Goal: Feedback & Contribution: Submit feedback/report problem

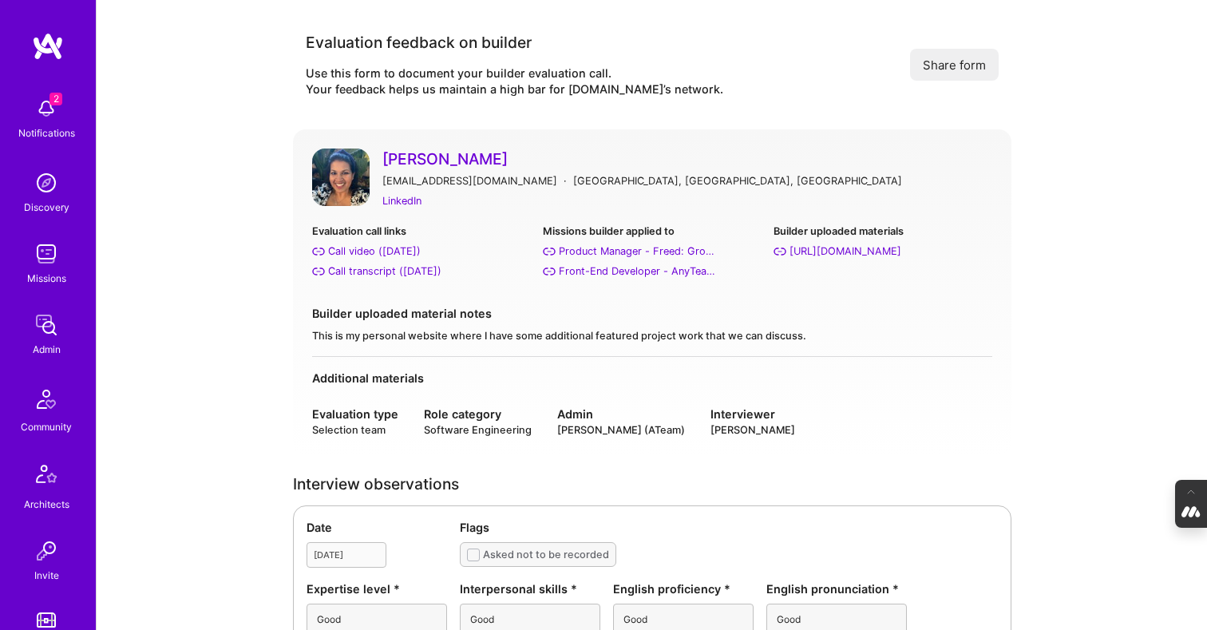
click at [402, 155] on link "[PERSON_NAME]" at bounding box center [687, 158] width 610 height 21
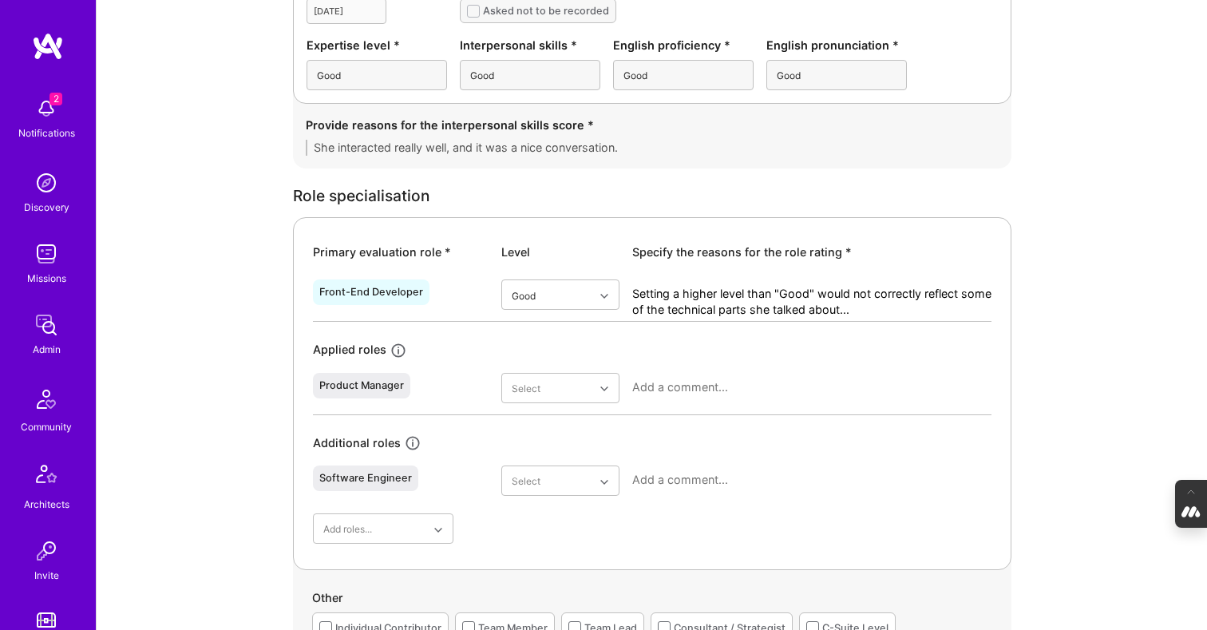
scroll to position [559, 0]
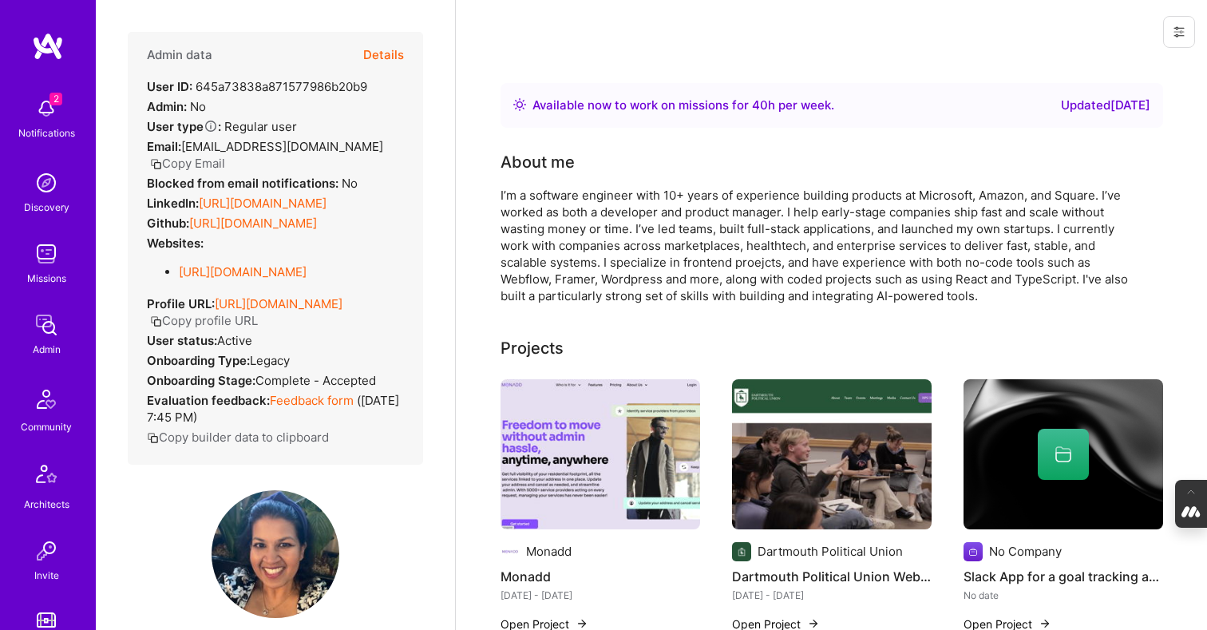
click at [399, 52] on button "Details" at bounding box center [383, 55] width 41 height 46
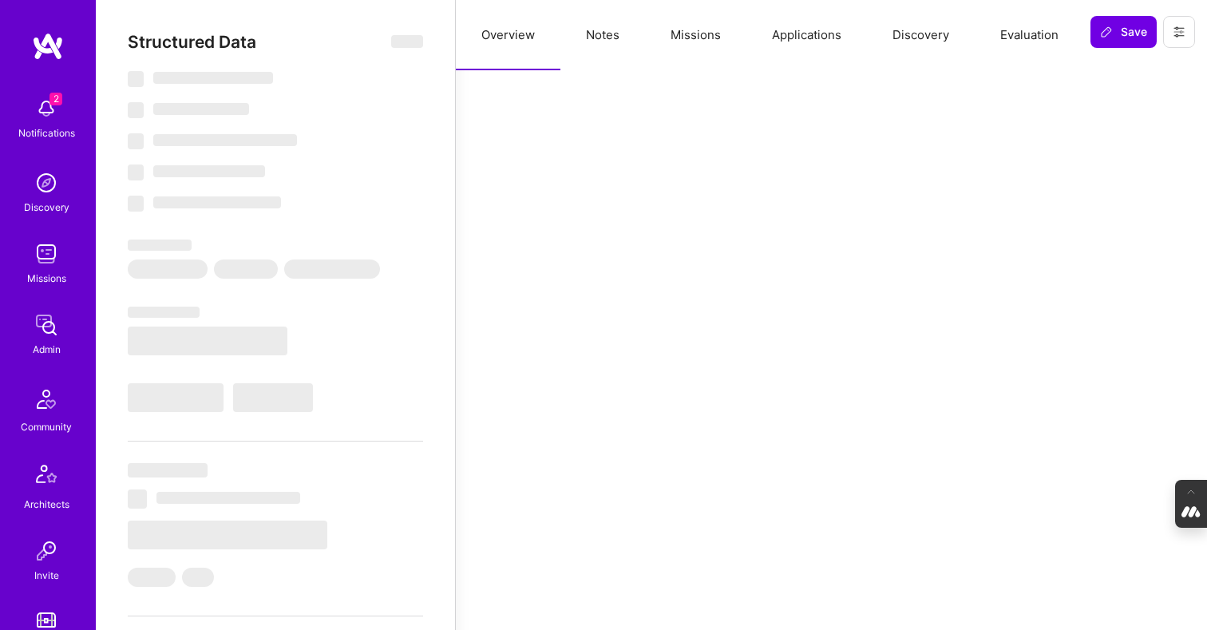
select select "Right Now"
select select "4"
select select "6"
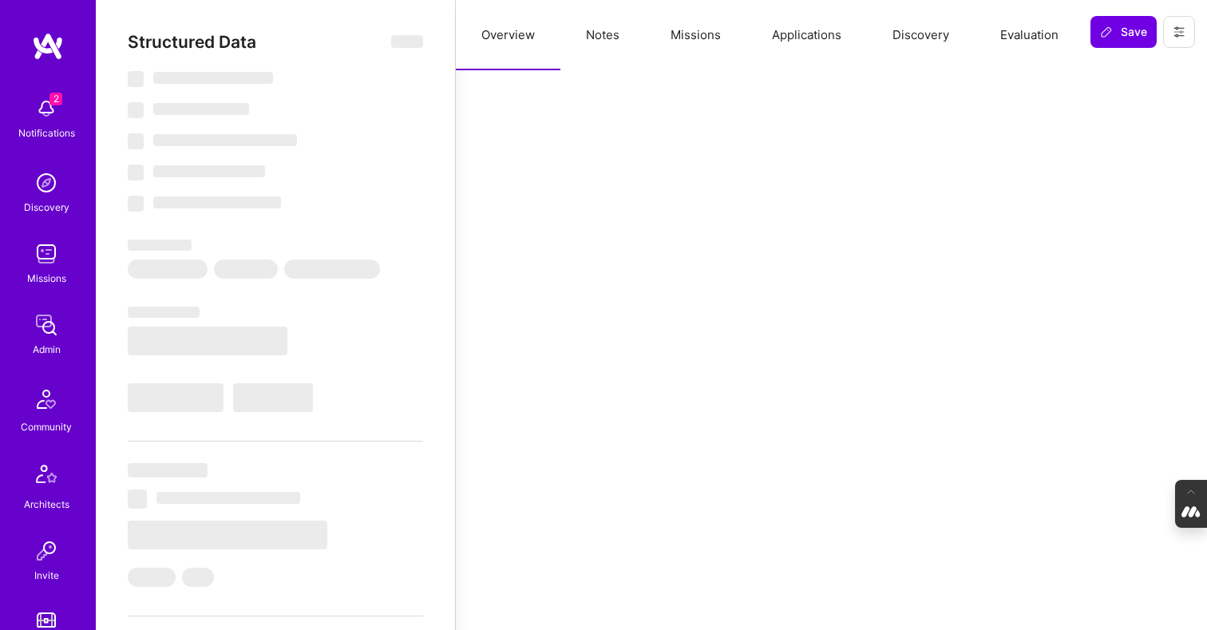
select select "CA"
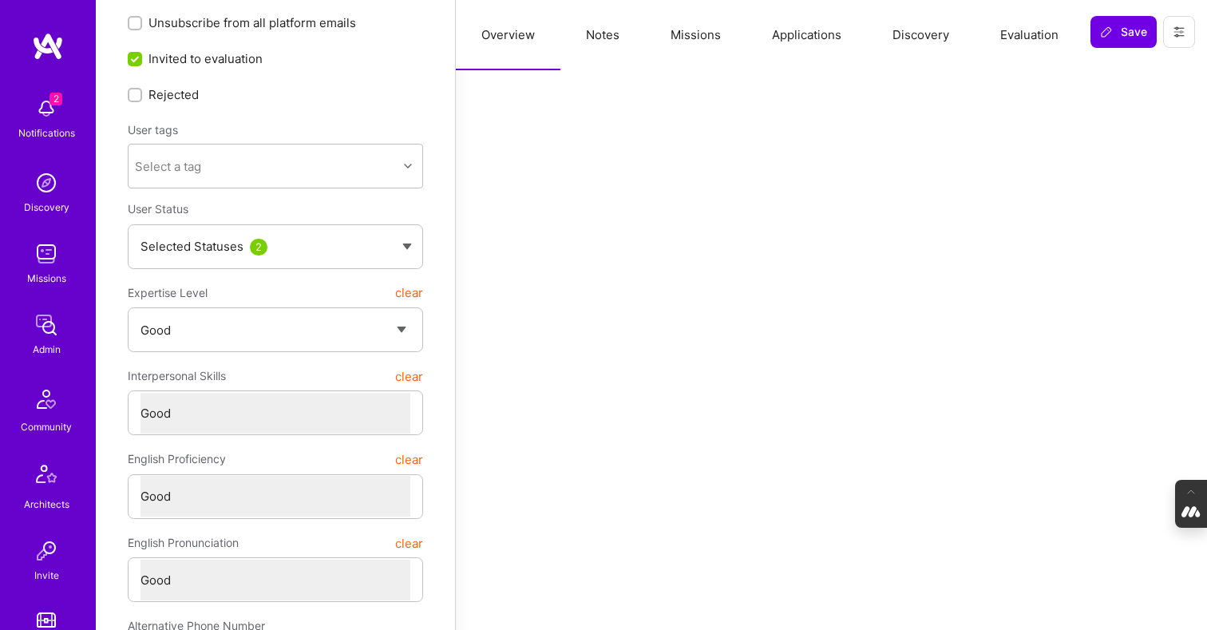
scroll to position [72, 0]
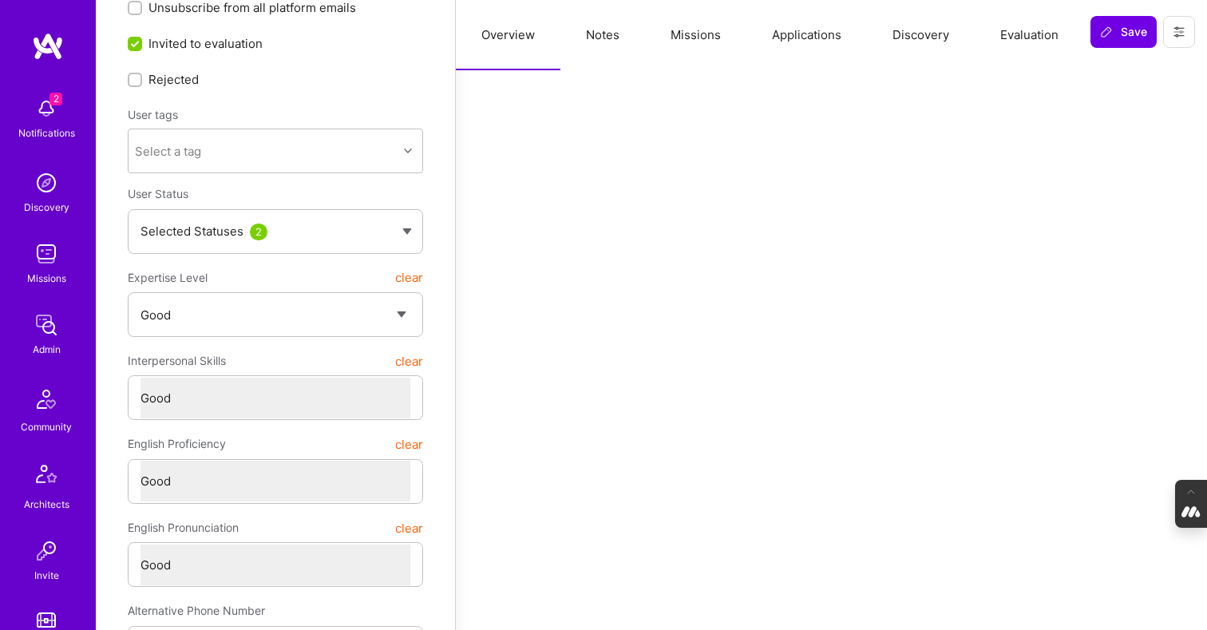
click at [136, 81] on input "Rejected" at bounding box center [136, 80] width 11 height 11
checkbox input "false"
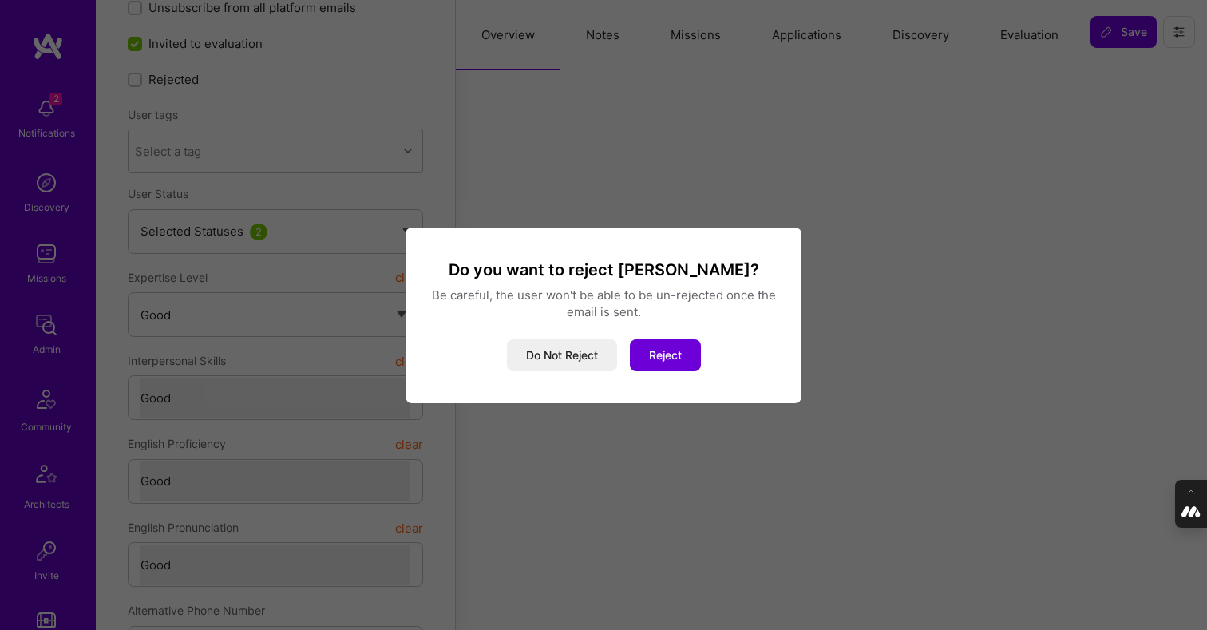
click at [494, 177] on div "Do you want to reject [PERSON_NAME]? Be careful, the user won't be able to be u…" at bounding box center [603, 315] width 1207 height 630
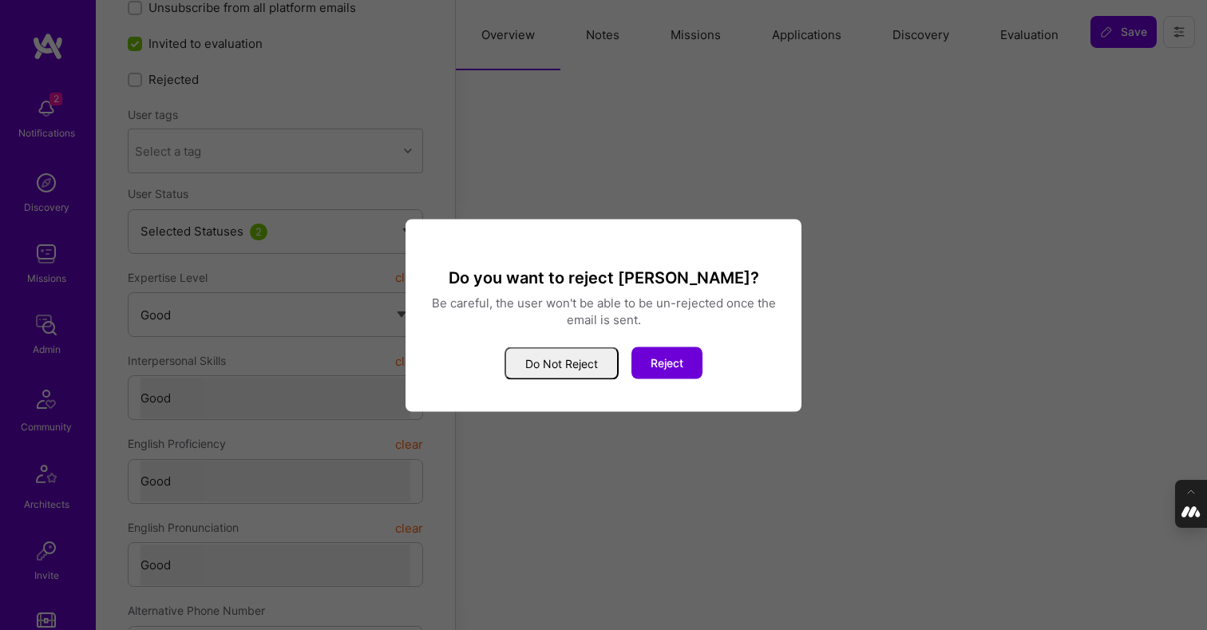
scroll to position [1, 0]
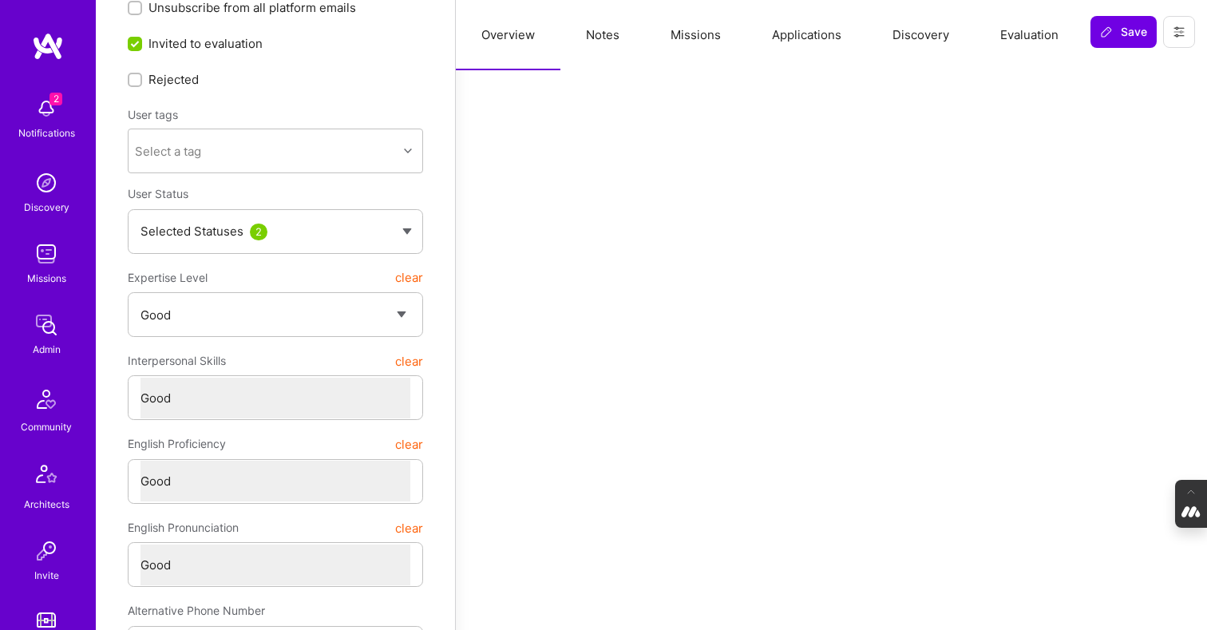
click at [1038, 36] on button "Evaluation" at bounding box center [1029, 35] width 109 height 70
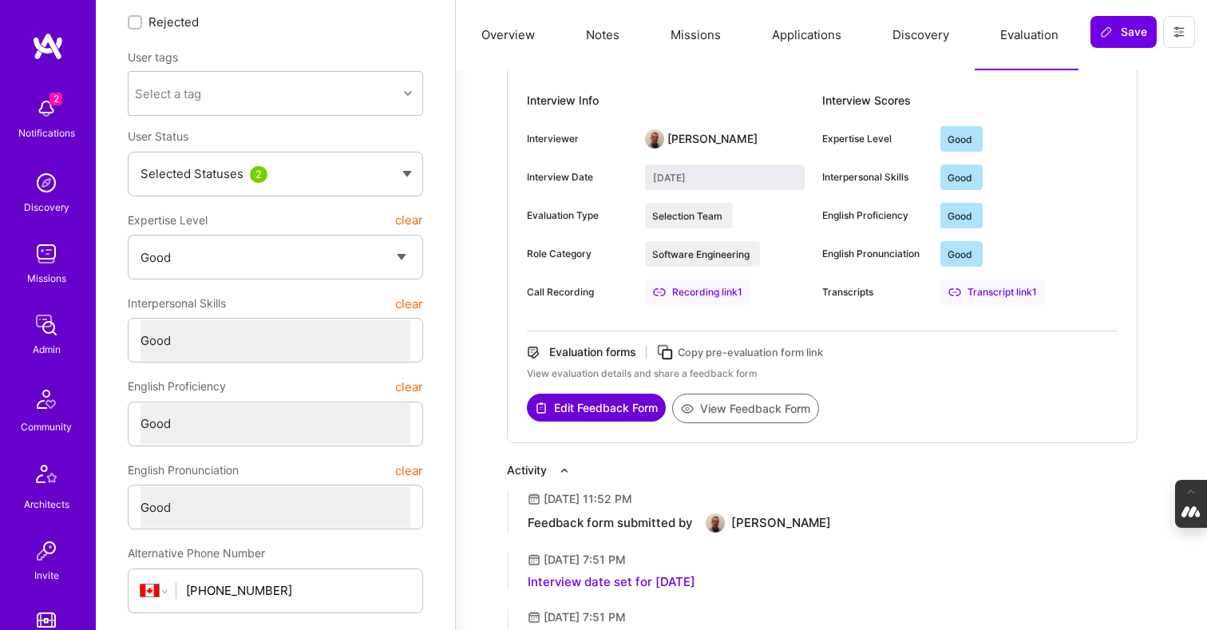
scroll to position [0, 0]
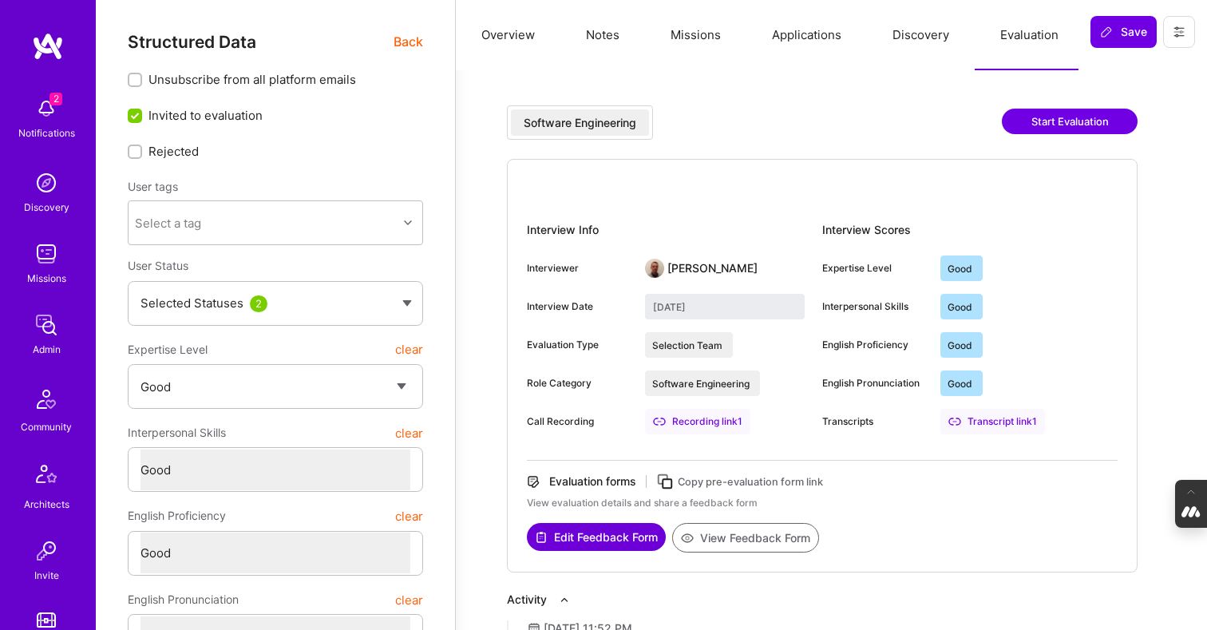
click at [916, 38] on button "Discovery" at bounding box center [921, 35] width 108 height 70
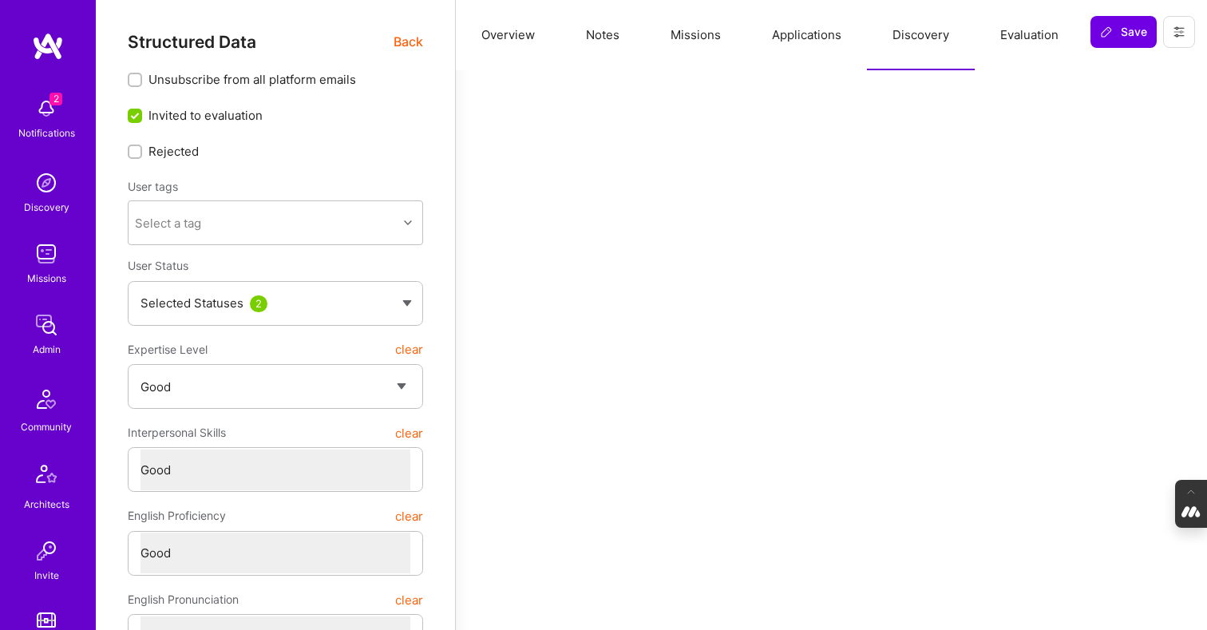
click at [821, 44] on button "Applications" at bounding box center [806, 35] width 121 height 70
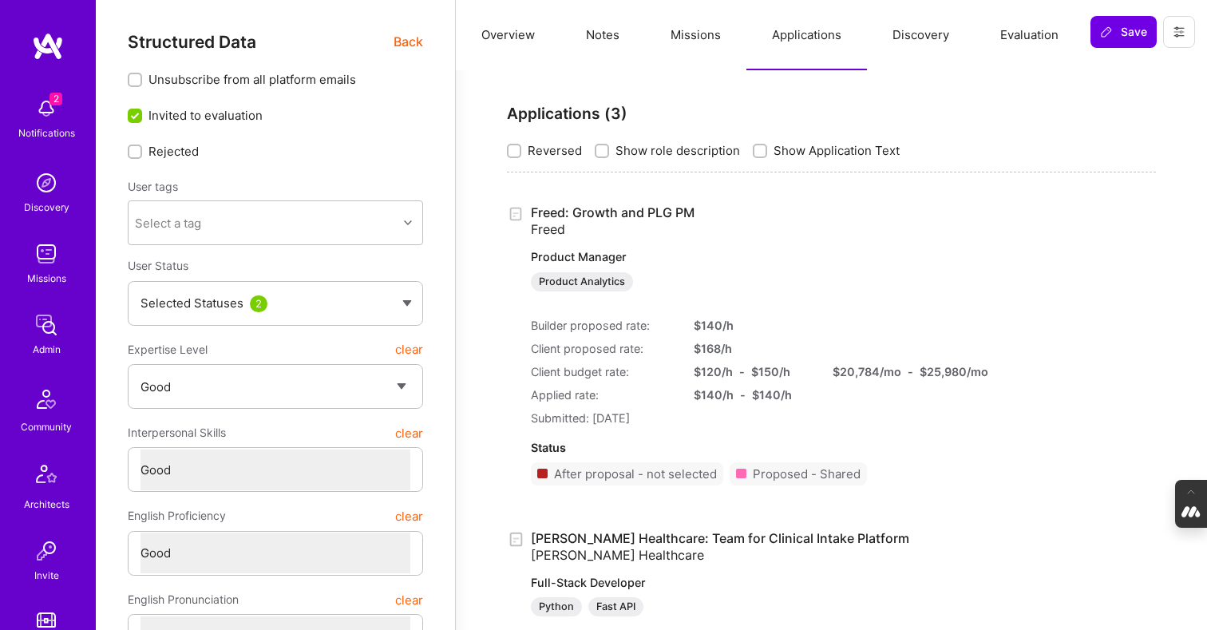
click at [650, 34] on button "Missions" at bounding box center [695, 35] width 101 height 70
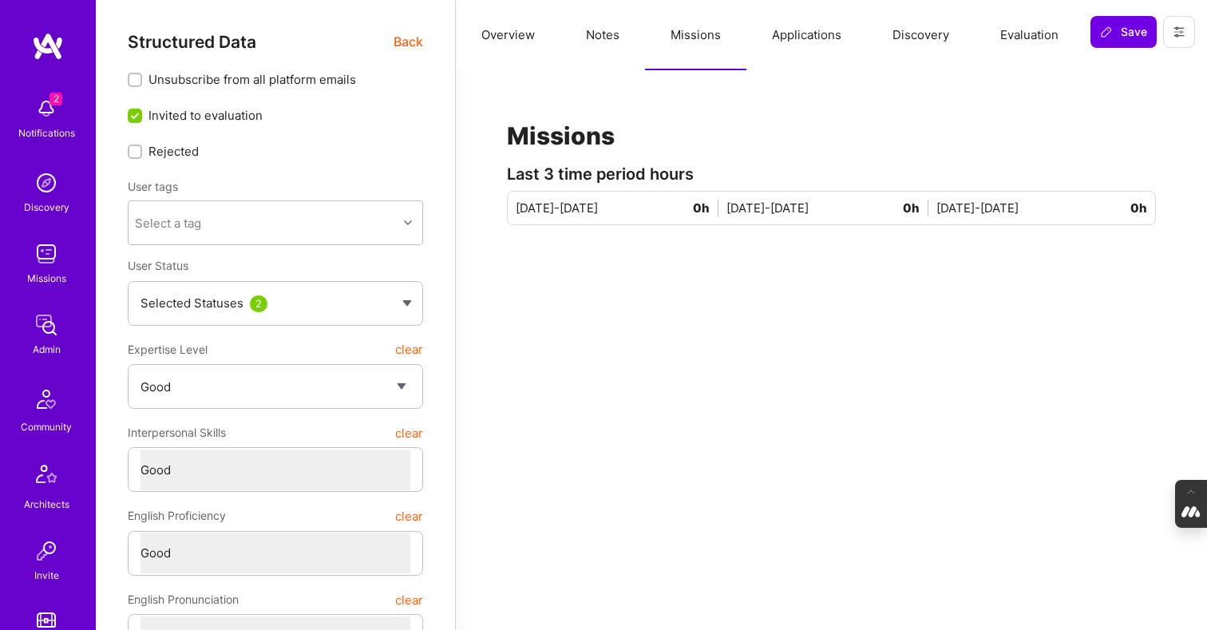
click at [602, 38] on button "Notes" at bounding box center [602, 35] width 85 height 70
type textarea "x"
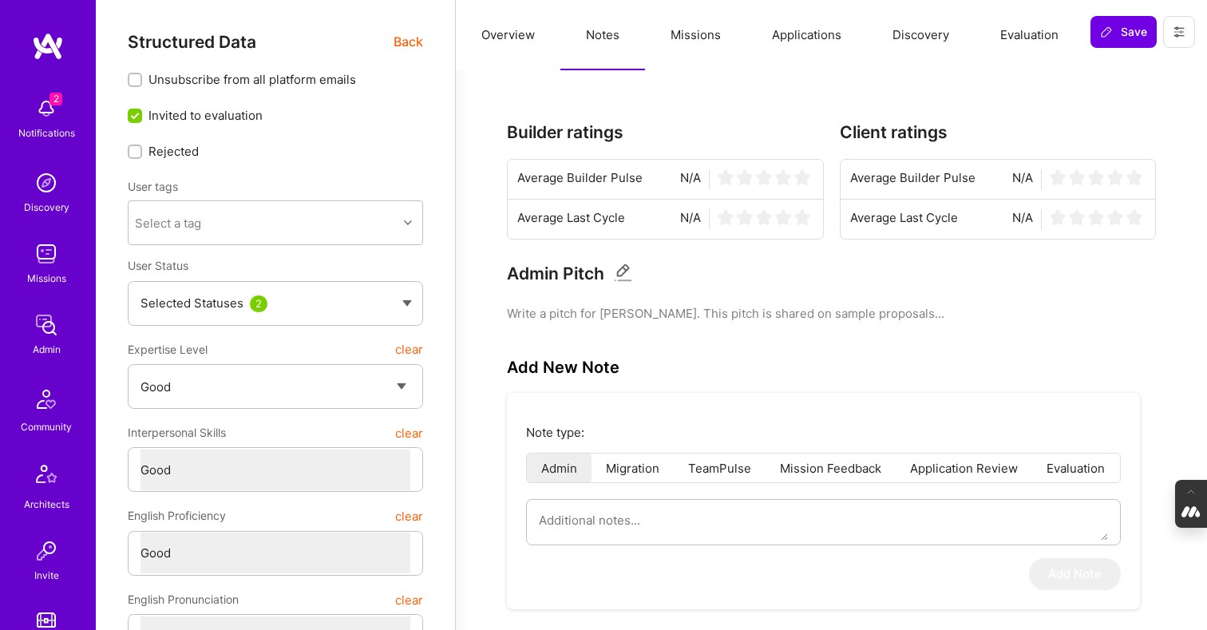
click at [498, 38] on button "Overview" at bounding box center [508, 35] width 105 height 70
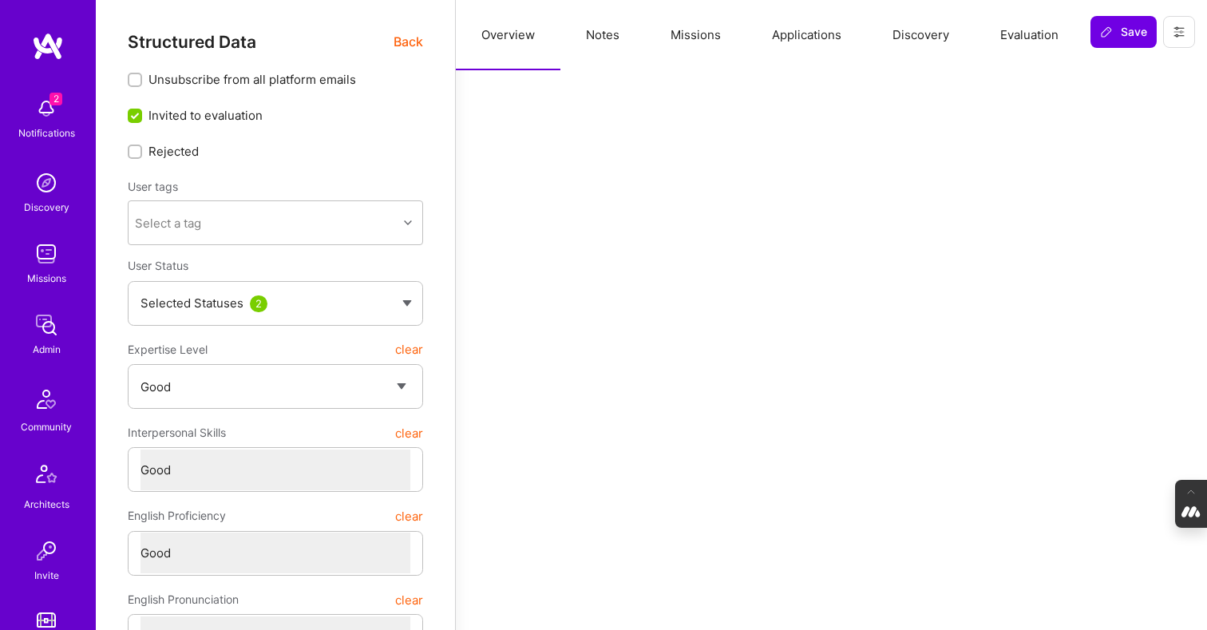
click at [133, 149] on input "Rejected" at bounding box center [136, 151] width 11 height 11
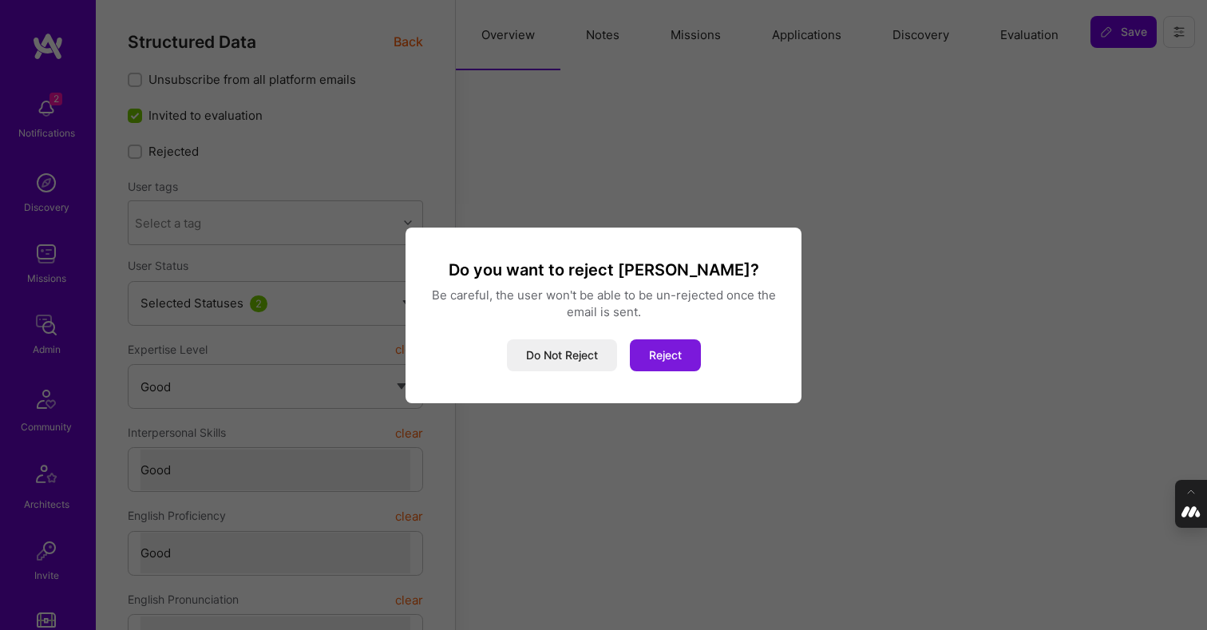
click at [667, 357] on button "Reject" at bounding box center [665, 355] width 71 height 32
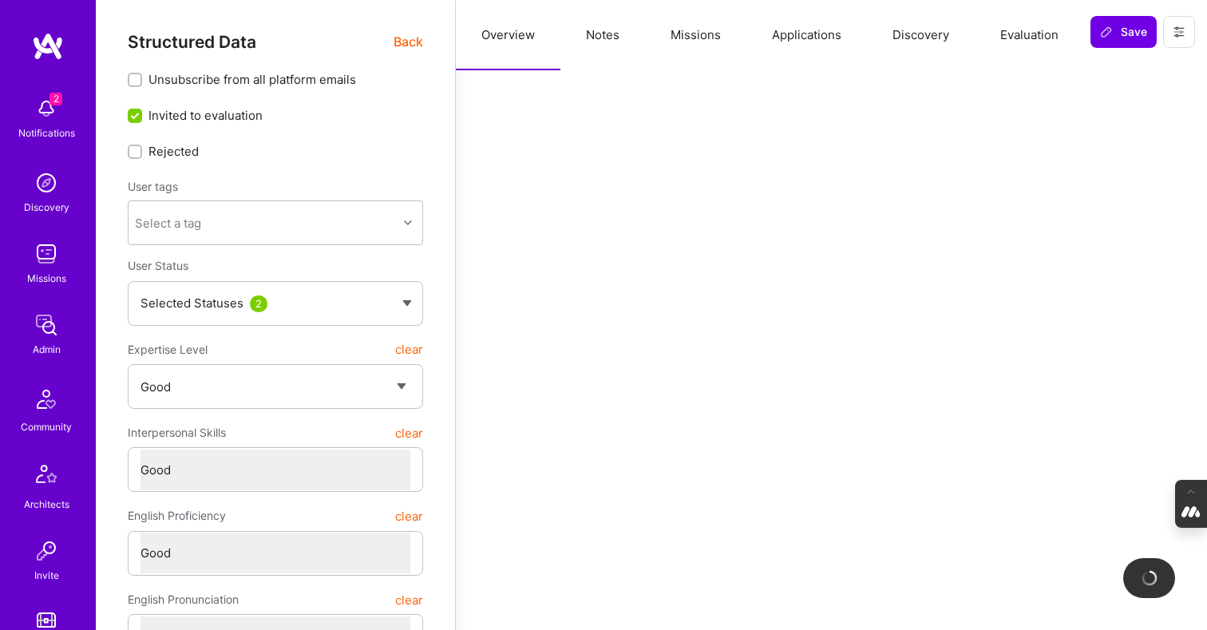
checkbox input "true"
click at [602, 34] on button "Notes" at bounding box center [602, 35] width 85 height 70
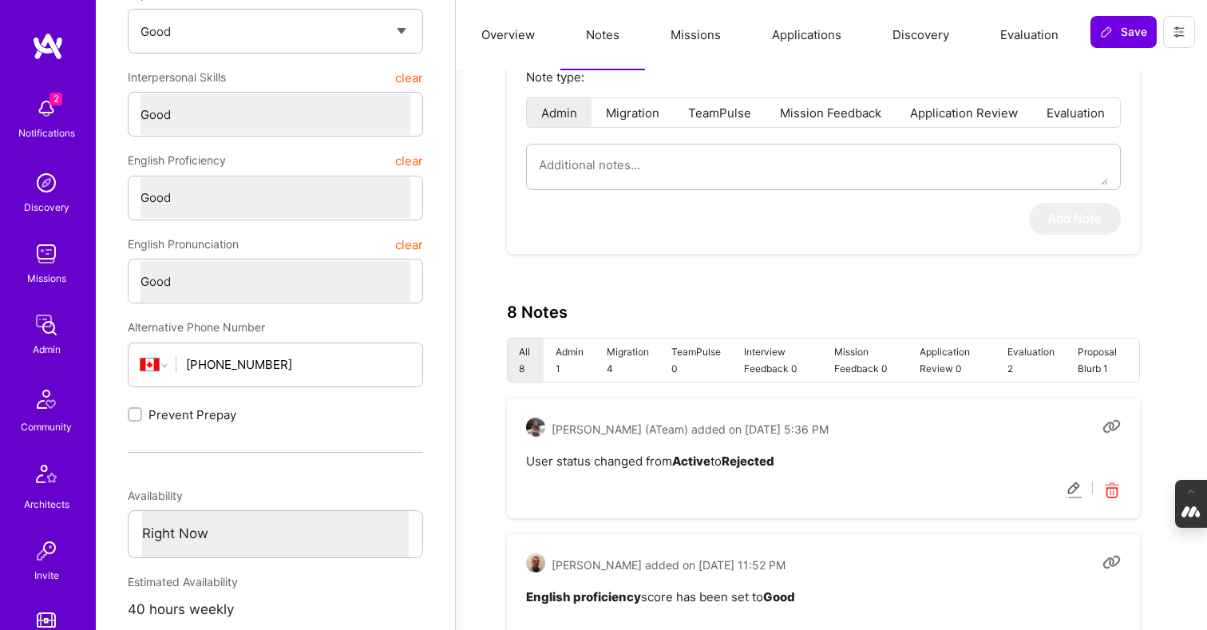
scroll to position [356, 0]
click at [1061, 113] on li "Evaluation" at bounding box center [1075, 111] width 87 height 29
click at [675, 173] on textarea at bounding box center [823, 164] width 569 height 41
type textarea "x"
type textarea "A"
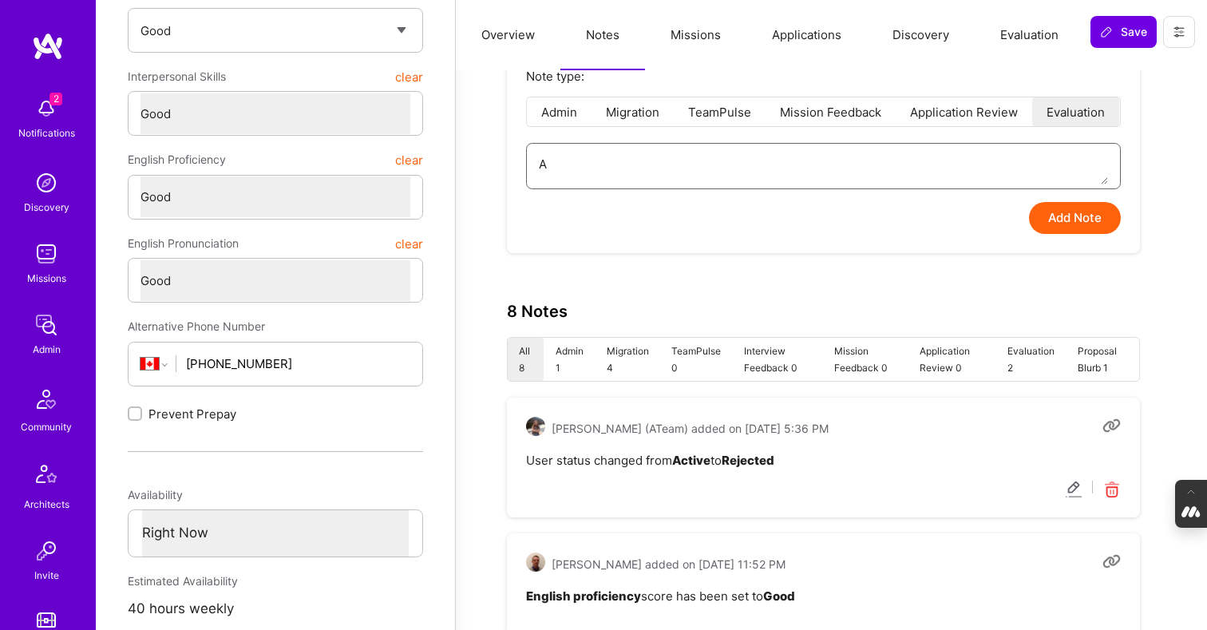
type textarea "x"
type textarea "Af"
type textarea "x"
type textarea "Aft"
type textarea "x"
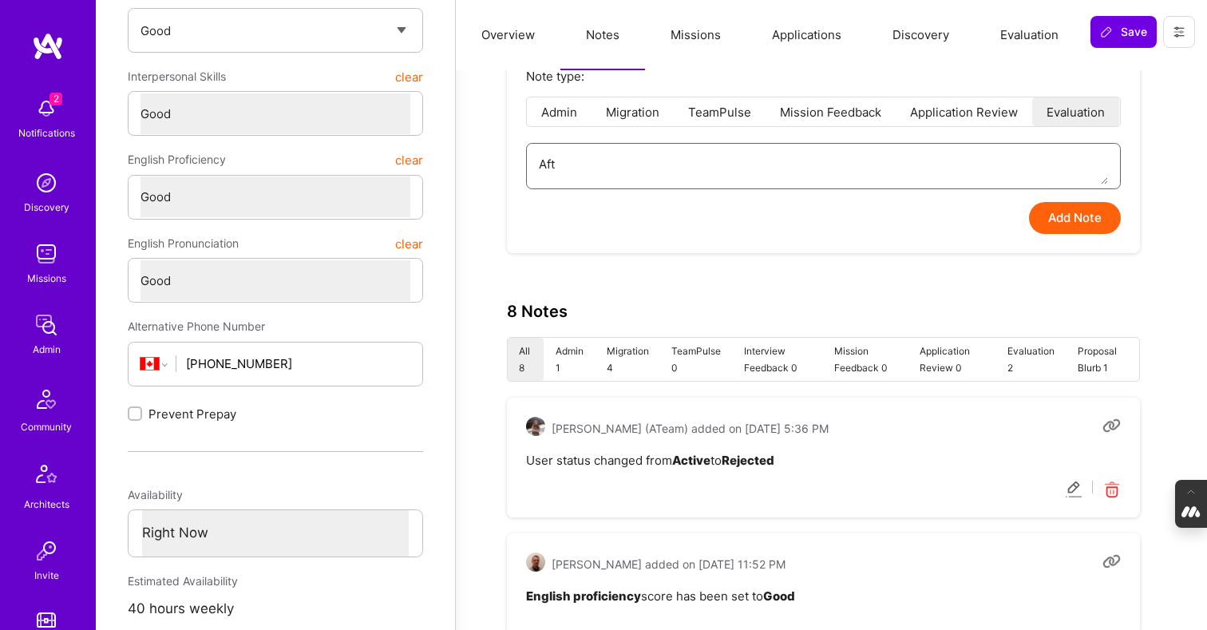
type textarea "Afte"
type textarea "x"
type textarea "After"
type textarea "x"
type textarea "After"
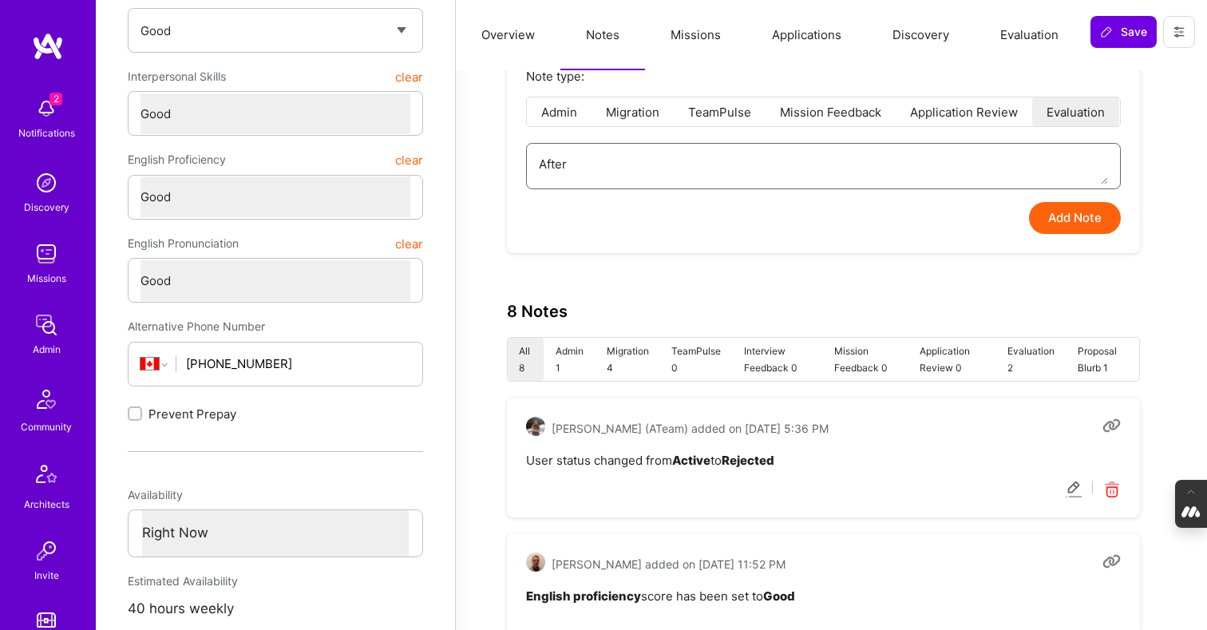
type textarea "x"
type textarea "After r"
type textarea "x"
type textarea "After re"
type textarea "x"
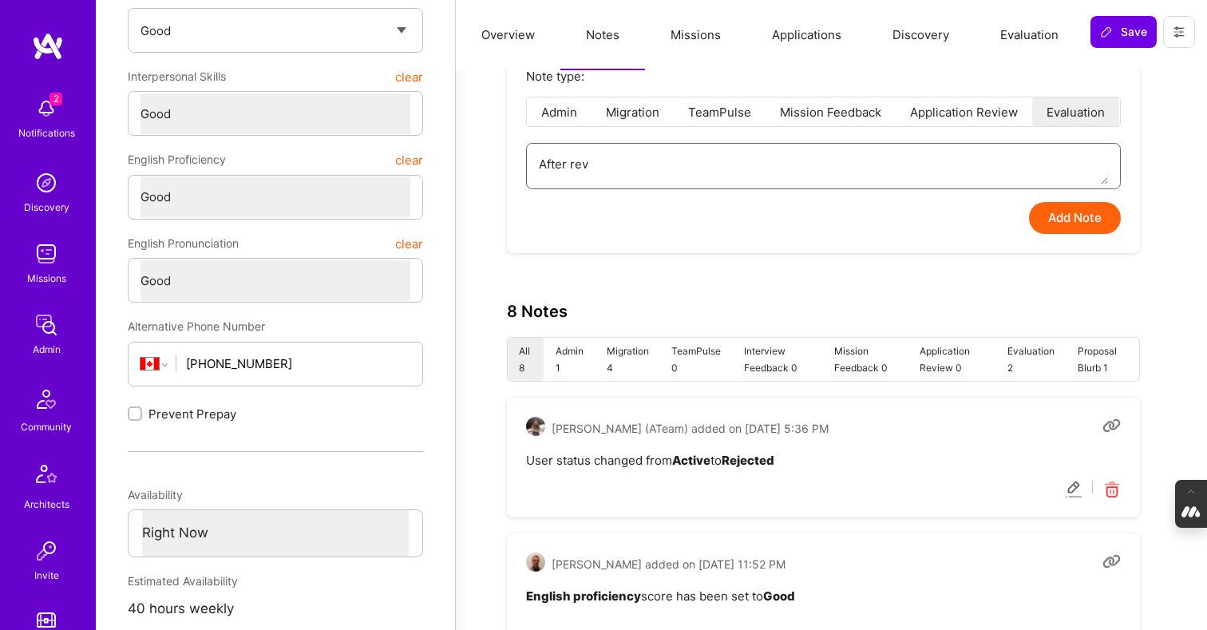
type textarea "After revi"
type textarea "x"
type textarea "After revie"
type textarea "x"
type textarea "After review"
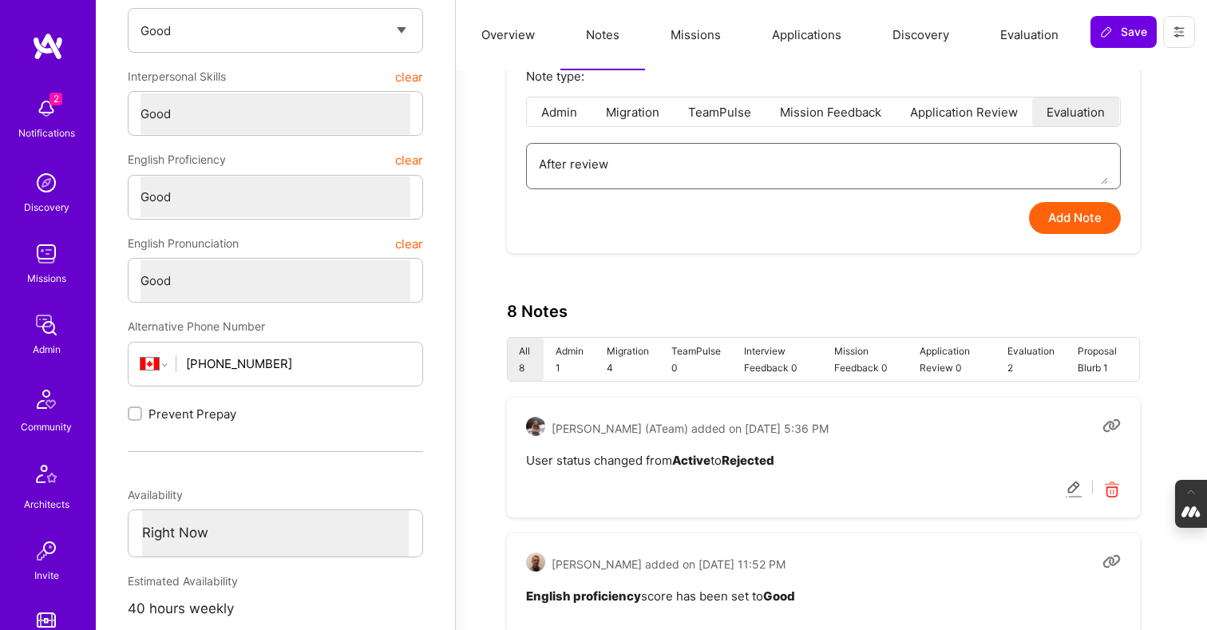
type textarea "x"
type textarea "After reviewi"
type textarea "x"
type textarea "After reviewin"
type textarea "x"
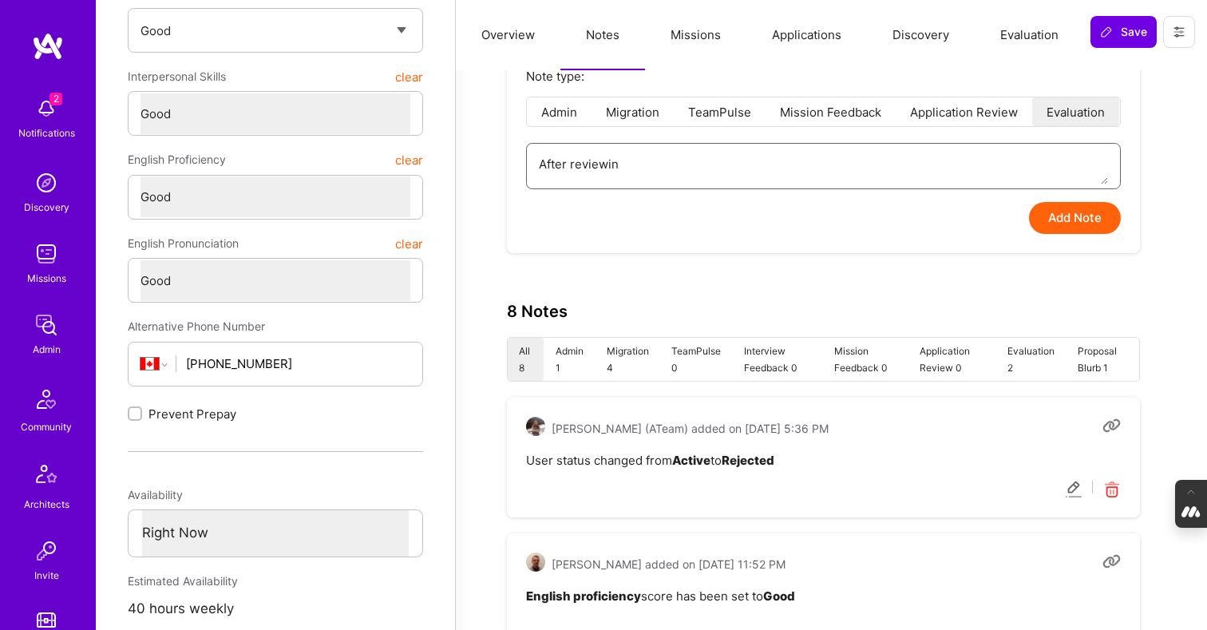
type textarea "After reviewing"
type textarea "x"
type textarea "After reviewing"
type textarea "x"
type textarea "After reviewing t"
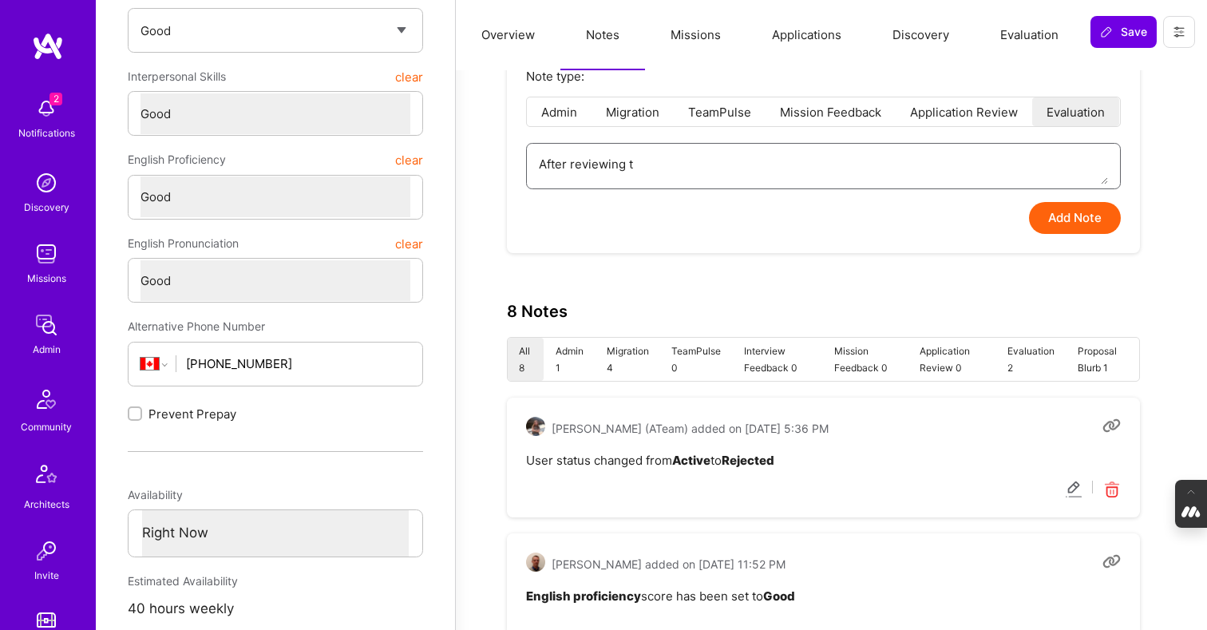
type textarea "x"
type textarea "After reviewing th"
type textarea "x"
type textarea "After reviewing the"
type textarea "x"
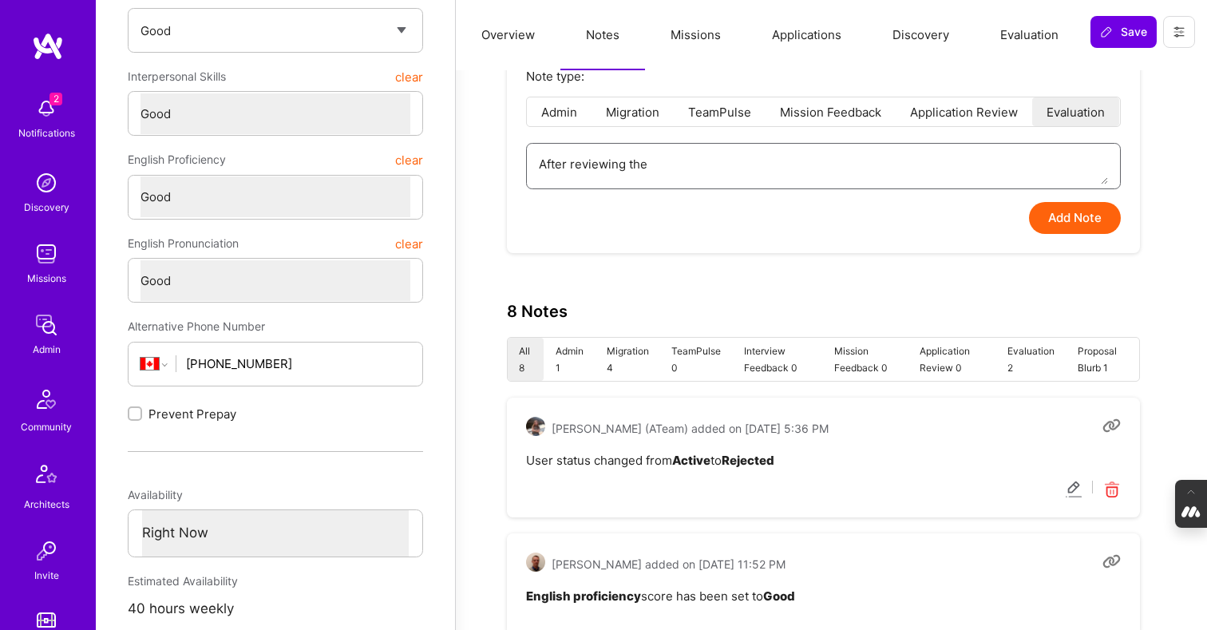
type textarea "After reviewing the"
type textarea "x"
type textarea "After reviewing the i"
type textarea "x"
type textarea "After reviewing the in"
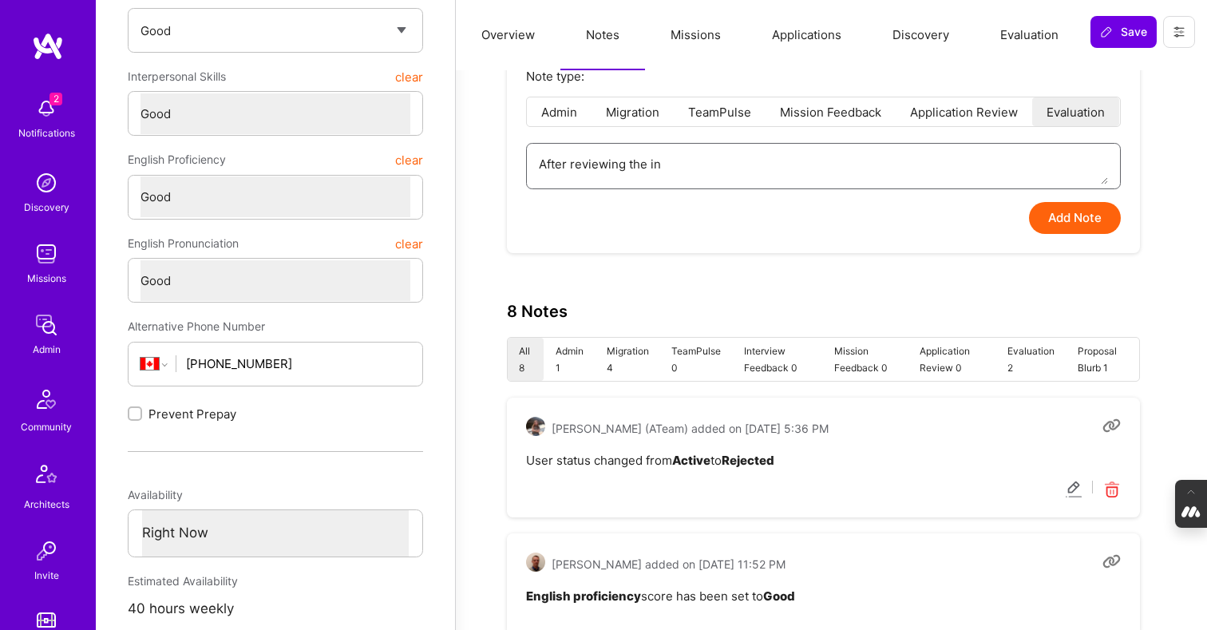
type textarea "x"
type textarea "After reviewing the int"
type textarea "x"
type textarea "After reviewing the inte"
type textarea "x"
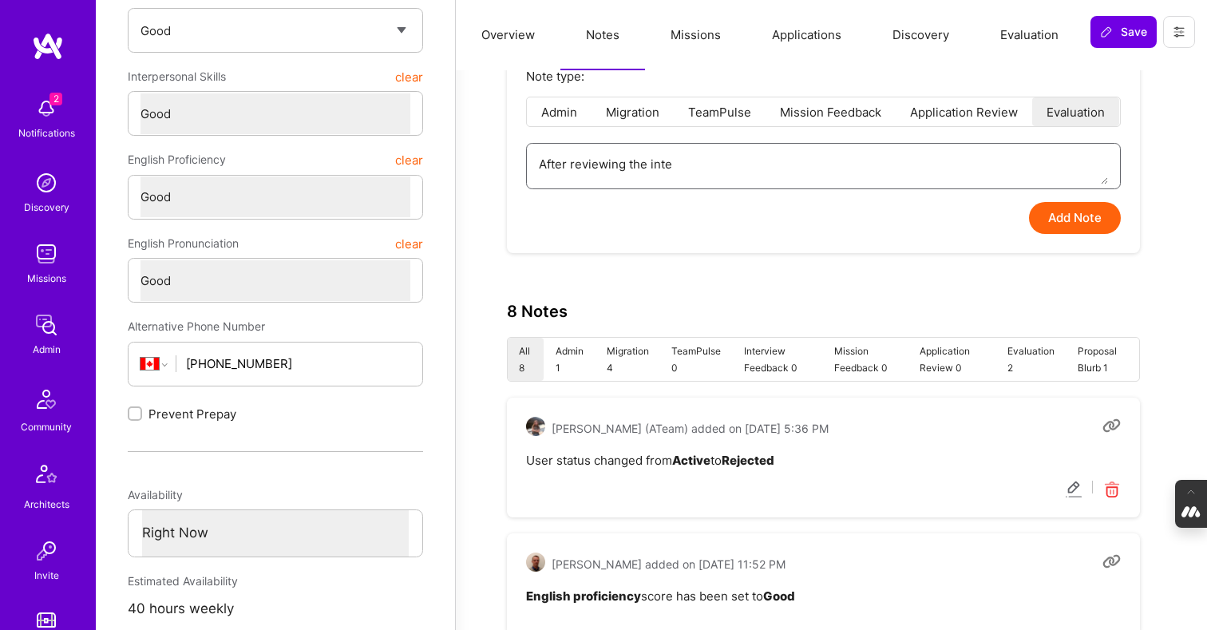
type textarea "After reviewing the inter"
type textarea "x"
type textarea "After reviewing the interv"
type textarea "x"
type textarea "After reviewing the intervi"
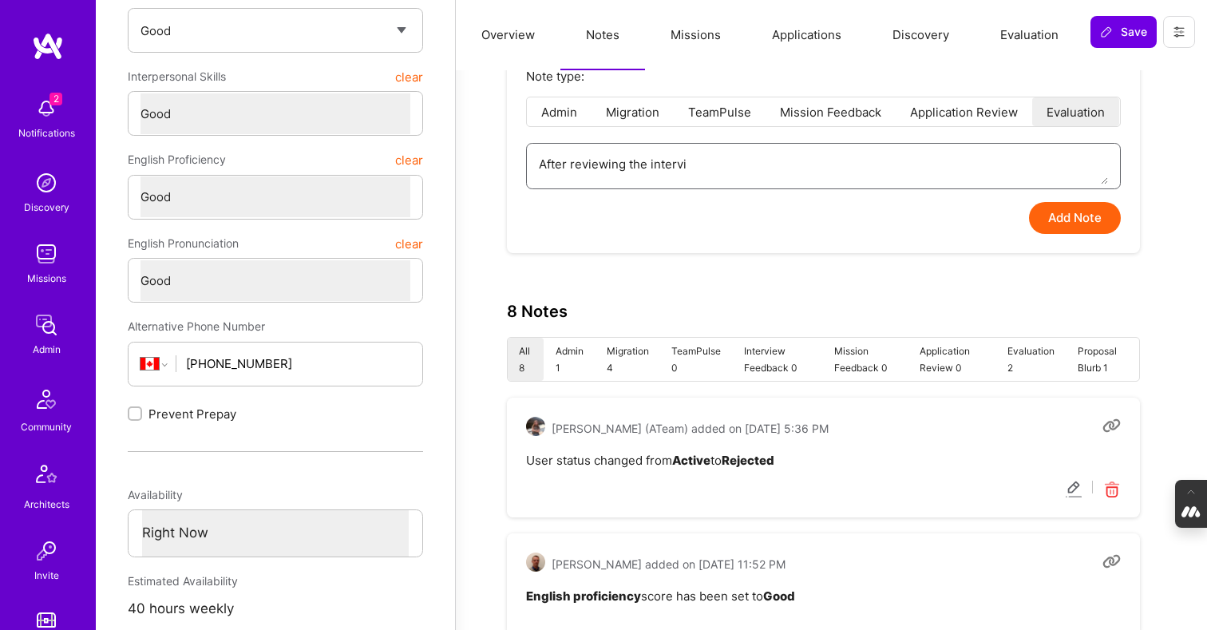
type textarea "x"
type textarea "After reviewing the intervie"
type textarea "x"
type textarea "After reviewing the interview"
type textarea "x"
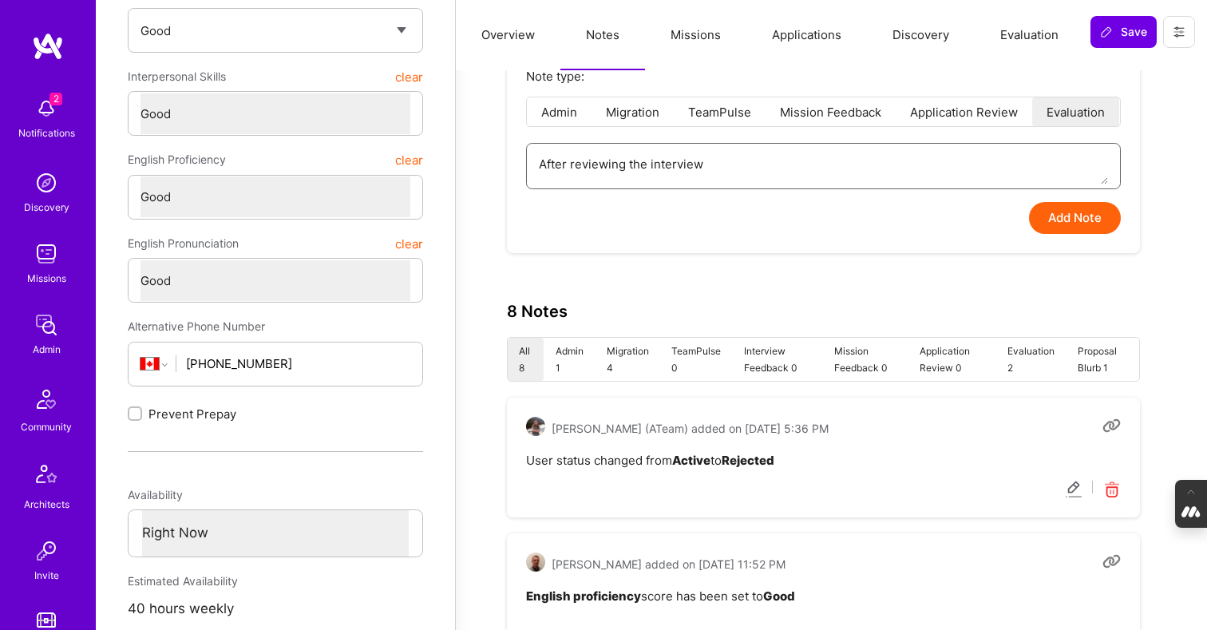
type textarea "After reviewing the interviewe"
type textarea "x"
type textarea "After reviewing the interviewer"
type textarea "x"
type textarea "After reviewing the interviewer'"
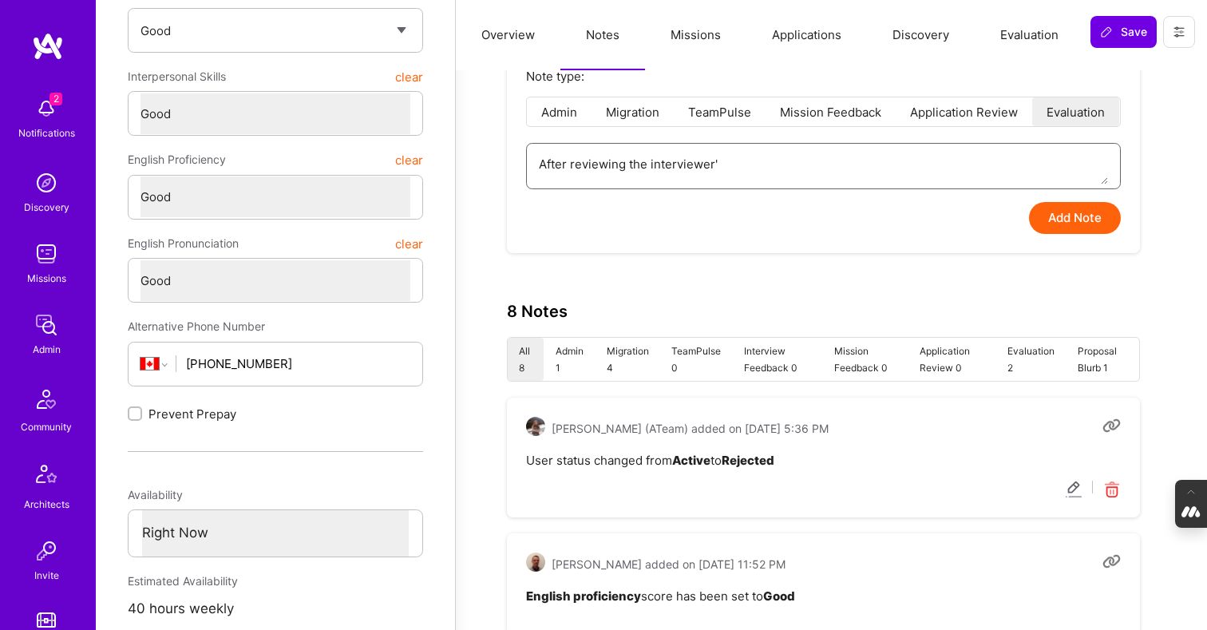
type textarea "x"
type textarea "After reviewing the interviewer's"
type textarea "x"
type textarea "After reviewing the interviewer's"
type textarea "x"
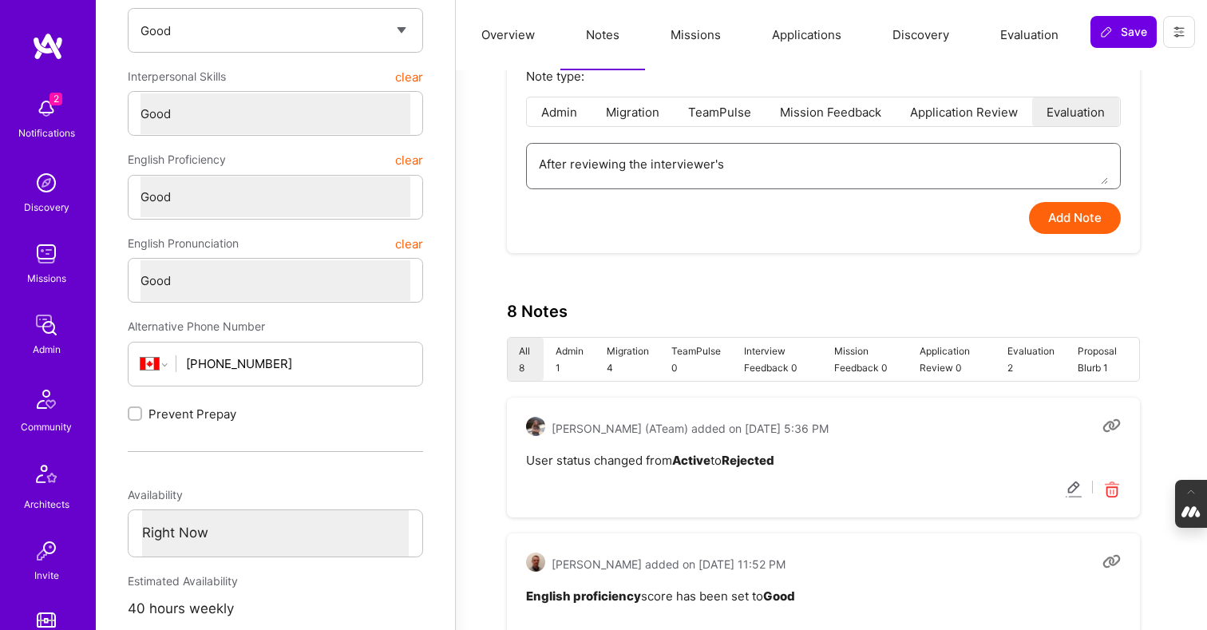
type textarea "After reviewing the interviewer's f"
type textarea "x"
type textarea "After reviewing the interviewer's fe"
type textarea "x"
type textarea "After reviewing the interviewer's fee"
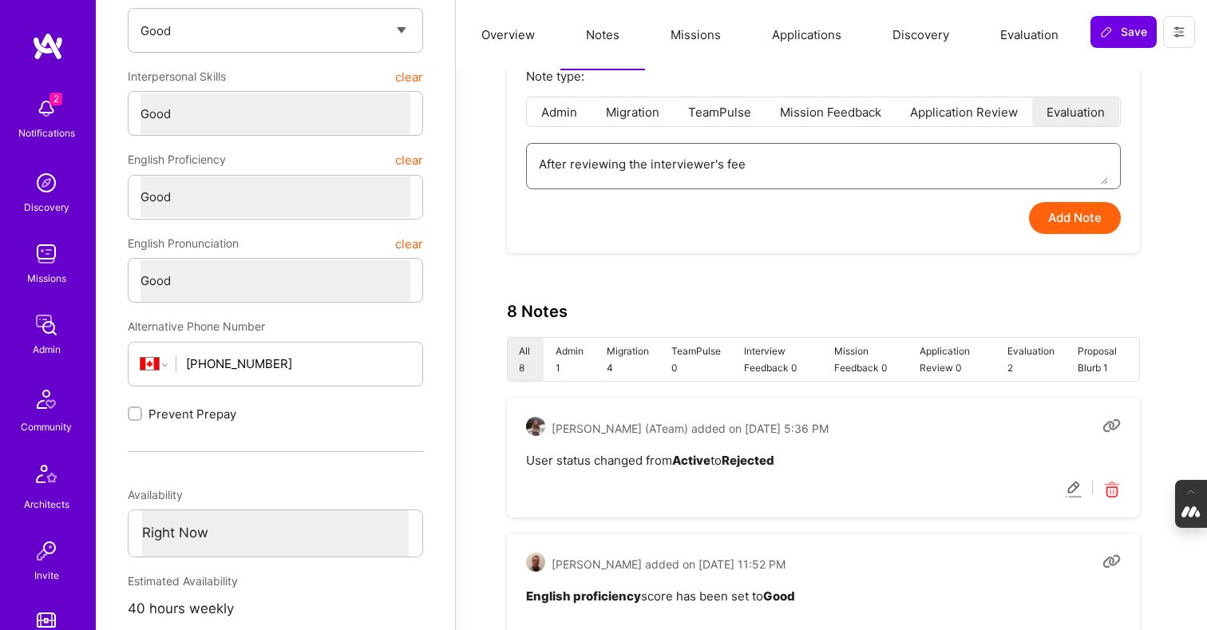
type textarea "x"
type textarea "After reviewing the interviewer's feed"
type textarea "x"
type textarea "After reviewing the interviewer's feedb"
type textarea "x"
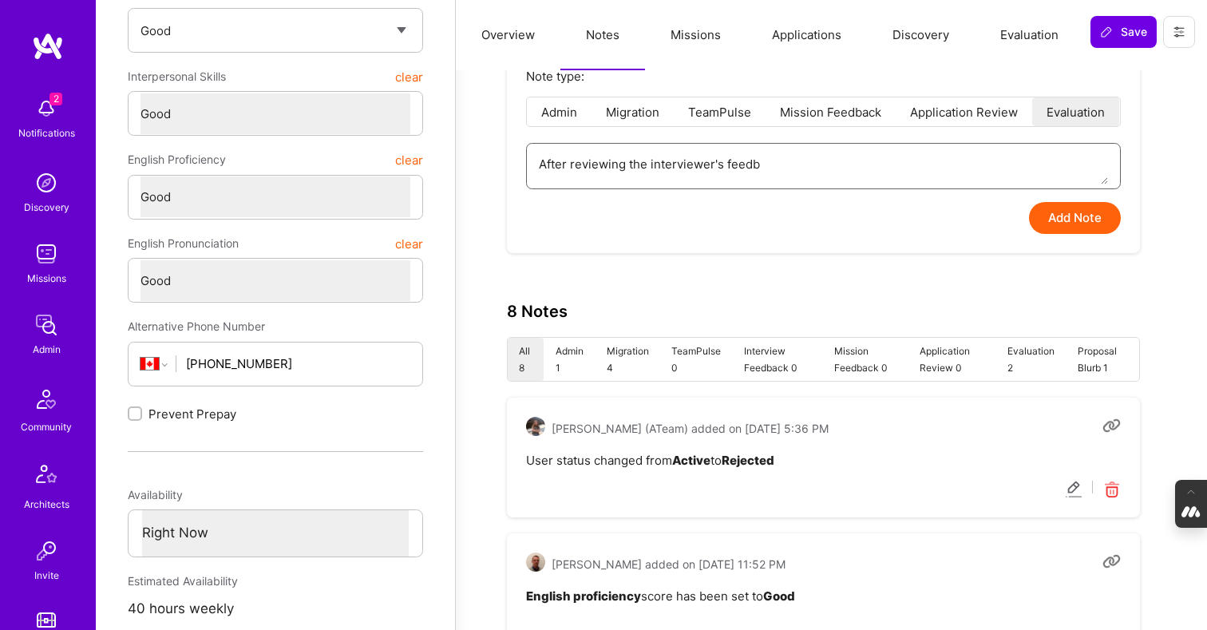
type textarea "After reviewing the interviewer's feedba"
type textarea "x"
type textarea "After reviewing the interviewer's feedbac"
type textarea "x"
type textarea "After reviewing the interviewer's feedback"
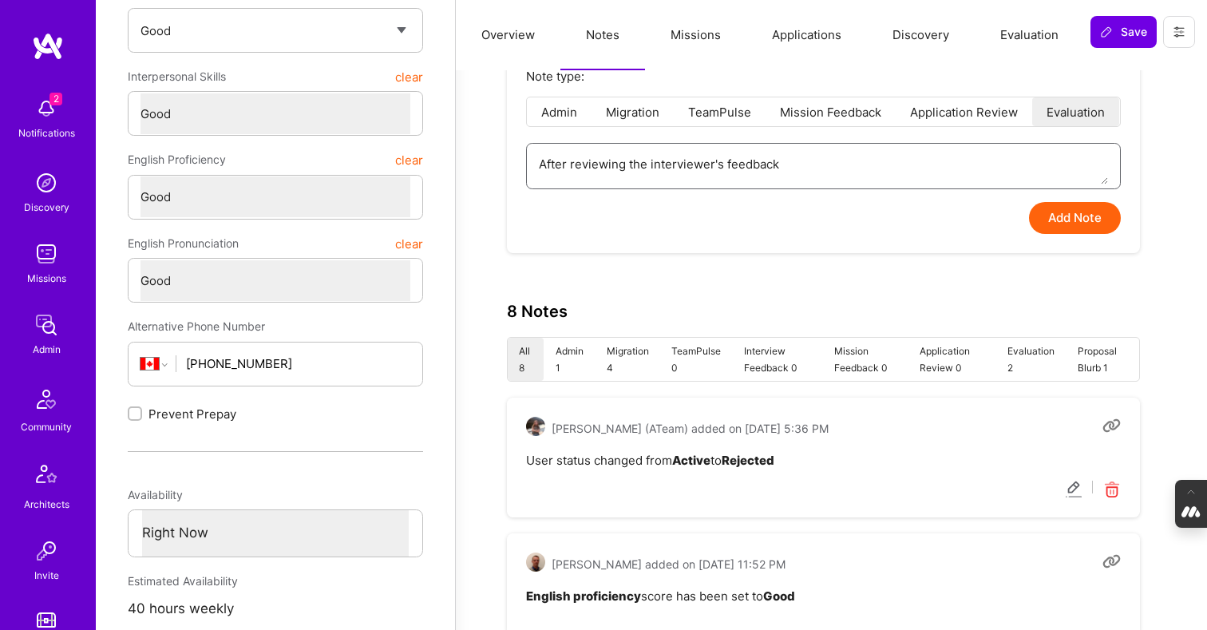
type textarea "x"
type textarea "After reviewing the interviewer's feedback"
type textarea "x"
type textarea "After reviewing the interviewer's feedback f"
type textarea "x"
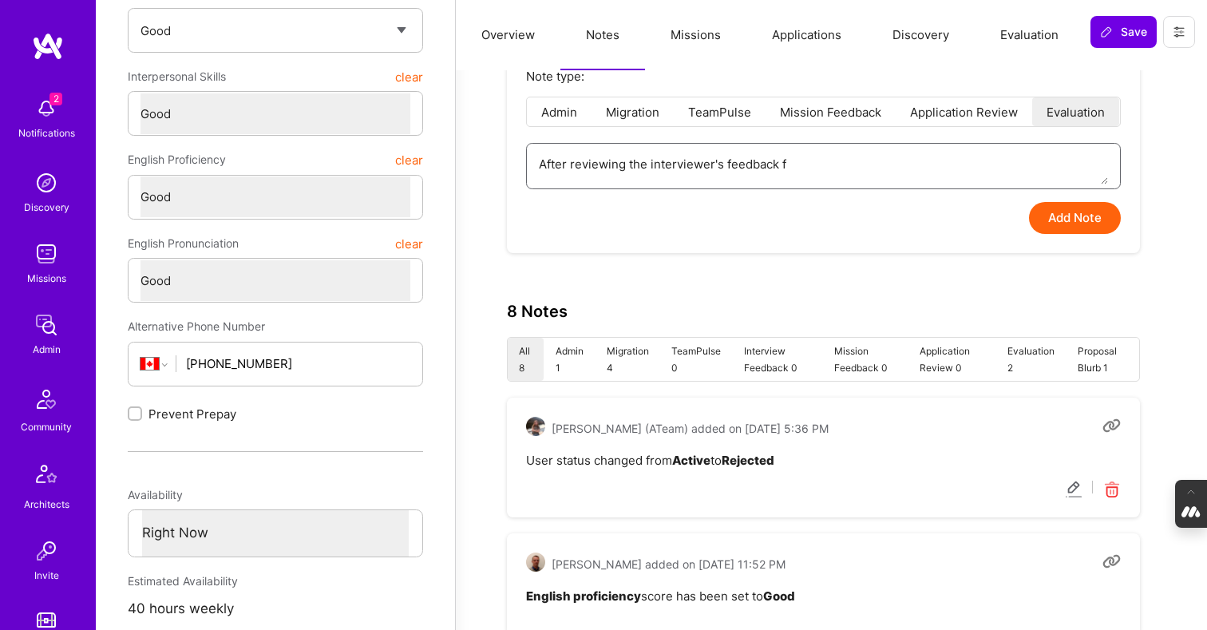
type textarea "After reviewing the interviewer's feedback fr"
type textarea "x"
type textarea "After reviewing the interviewer's feedback fro"
type textarea "x"
type textarea "After reviewing the interviewer's feedback from"
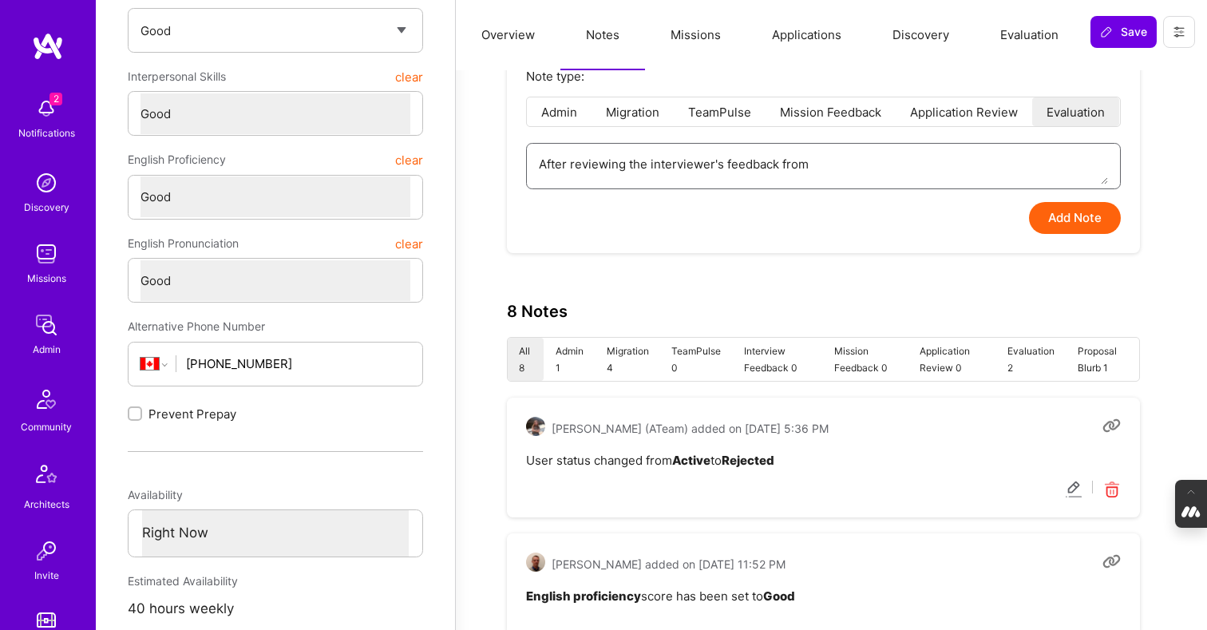
type textarea "x"
type textarea "After reviewing the interviewer's feedback from"
type textarea "x"
type textarea "After reviewing the interviewer's feedback from t"
type textarea "x"
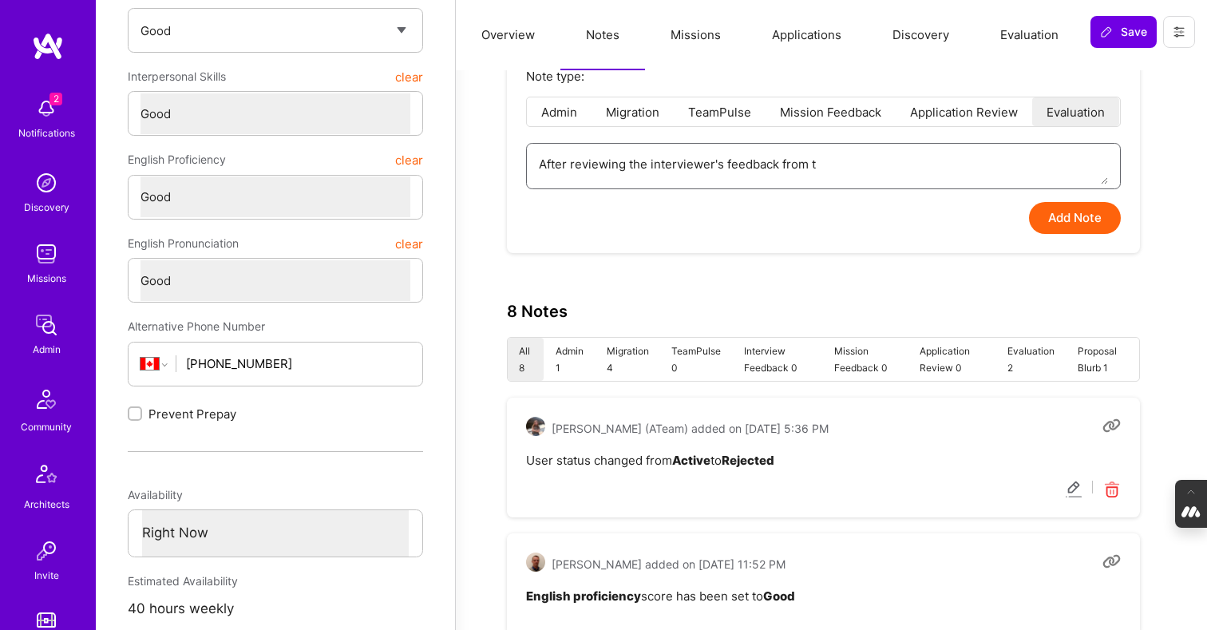
type textarea "After reviewing the interviewer's feedback from th"
type textarea "x"
type textarea "After reviewing the interviewer's feedback from the"
type textarea "x"
type textarea "After reviewing the interviewer's feedback from the"
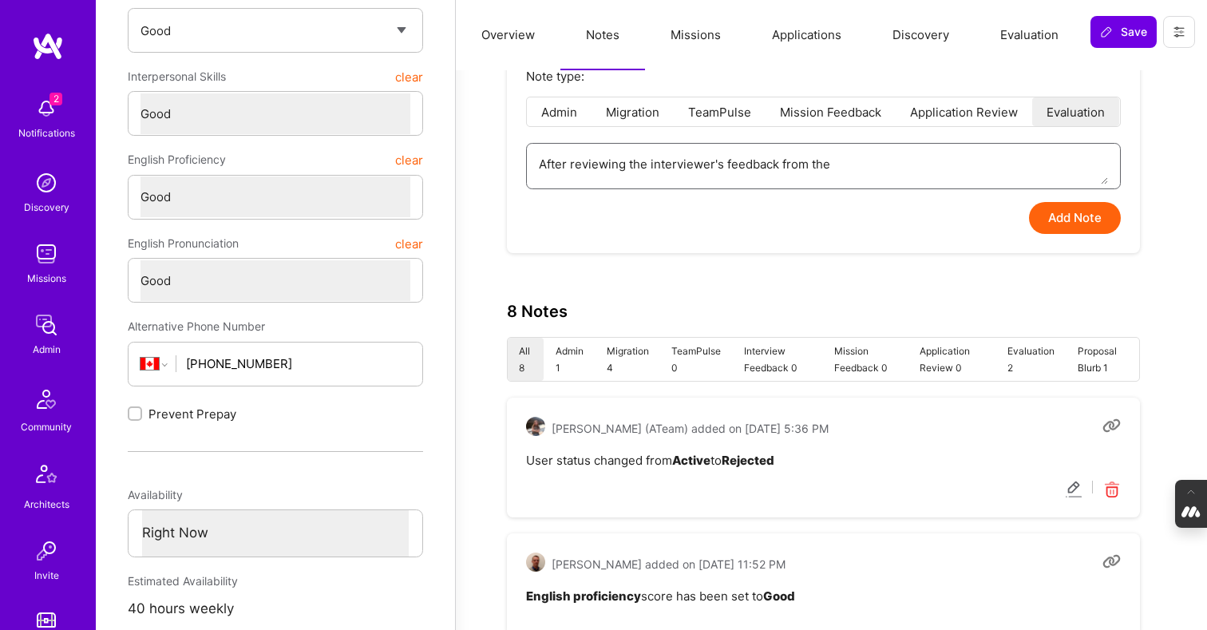
type textarea "x"
type textarea "After reviewing the interviewer's feedback from the e"
type textarea "x"
type textarea "After reviewing the interviewer's feedback from the ev"
type textarea "x"
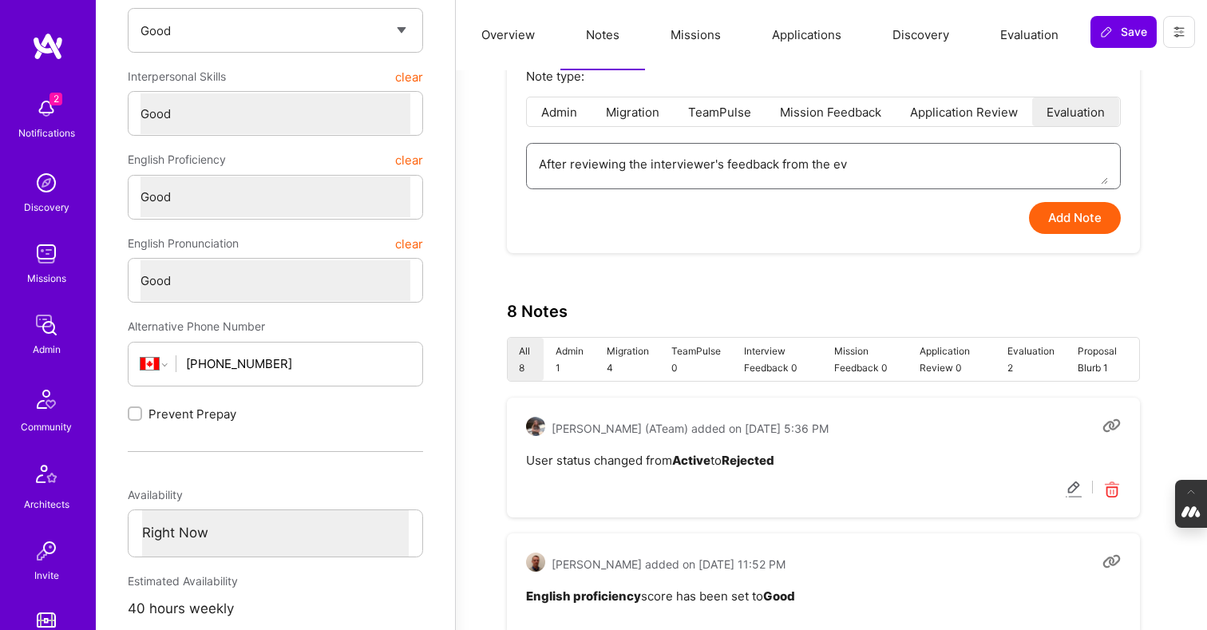
type textarea "After reviewing the interviewer's feedback from the eva"
type textarea "x"
type textarea "After reviewing the interviewer's feedback from the eval"
type textarea "x"
type textarea "After reviewing the interviewer's feedback from the evalu"
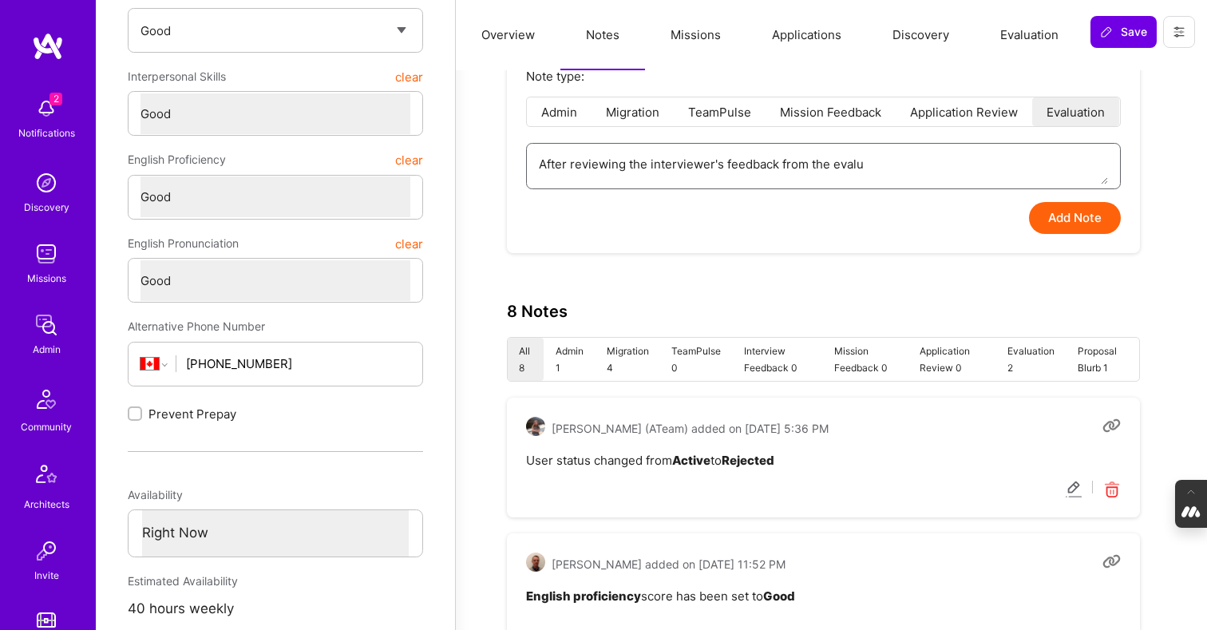
type textarea "x"
type textarea "After reviewing the interviewer's feedback from the evalua"
type textarea "x"
type textarea "After reviewing the interviewer's feedback from the evaluat"
type textarea "x"
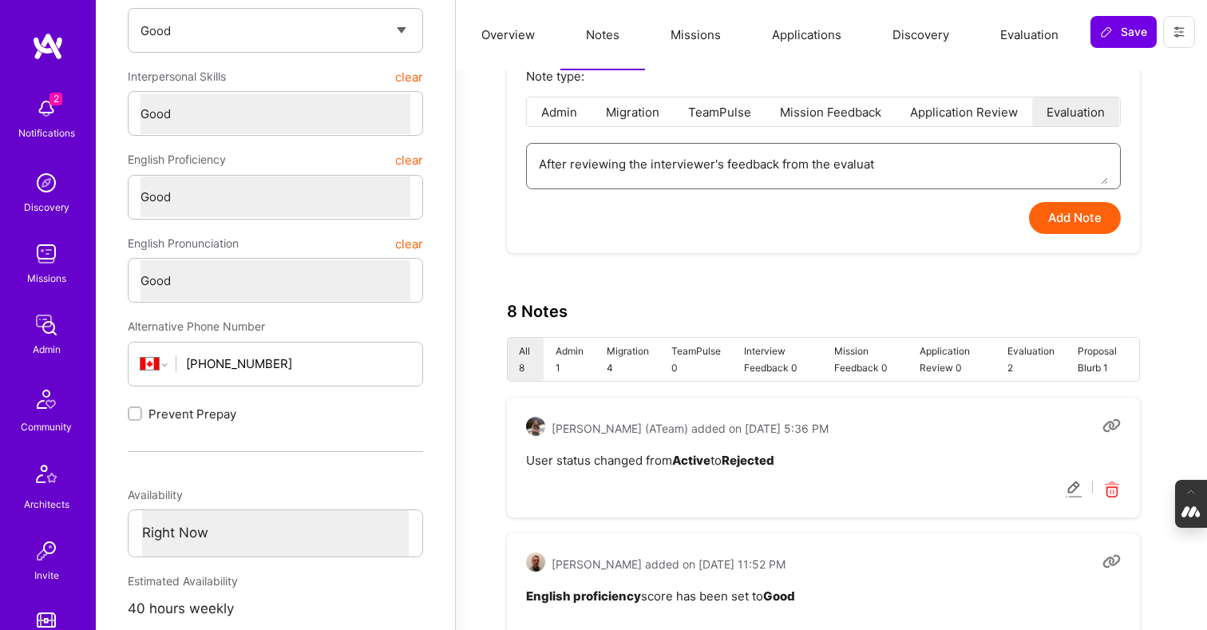
type textarea "After reviewing the interviewer's feedback from the evaluati"
type textarea "x"
type textarea "After reviewing the interviewer's feedback from the evaluatio"
type textarea "x"
type textarea "After reviewing the interviewer's feedback from the evaluation"
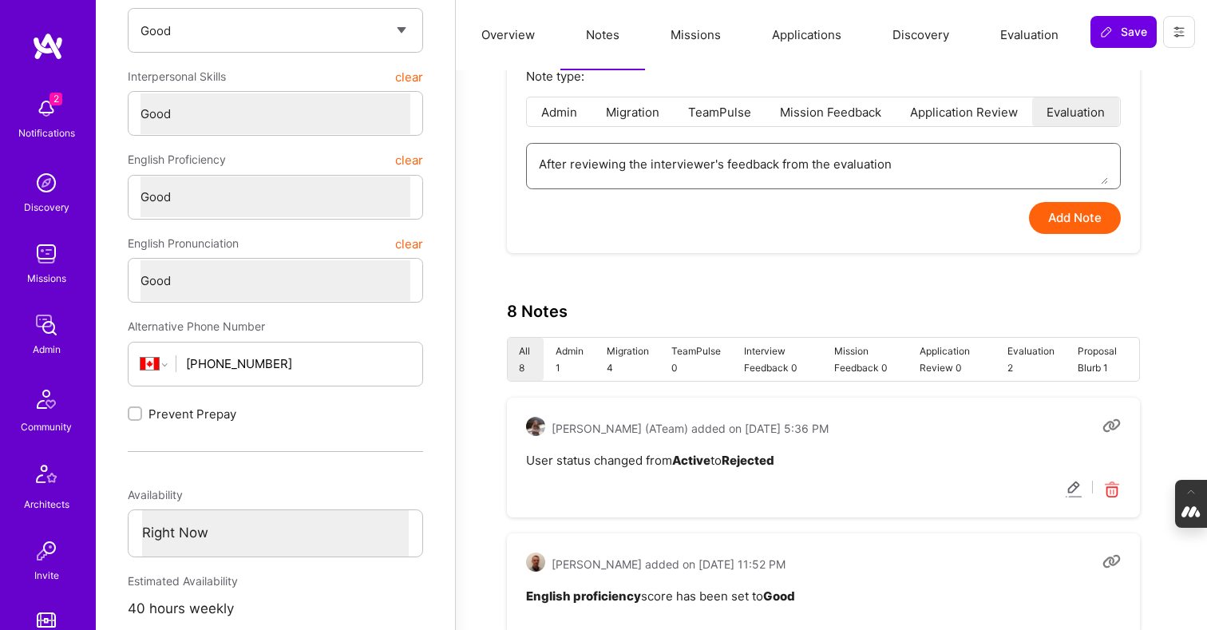
type textarea "x"
type textarea "After reviewing the interviewer's feedback from the evaluation"
type textarea "x"
type textarea "After reviewing the interviewer's feedback from the evaluation c"
type textarea "x"
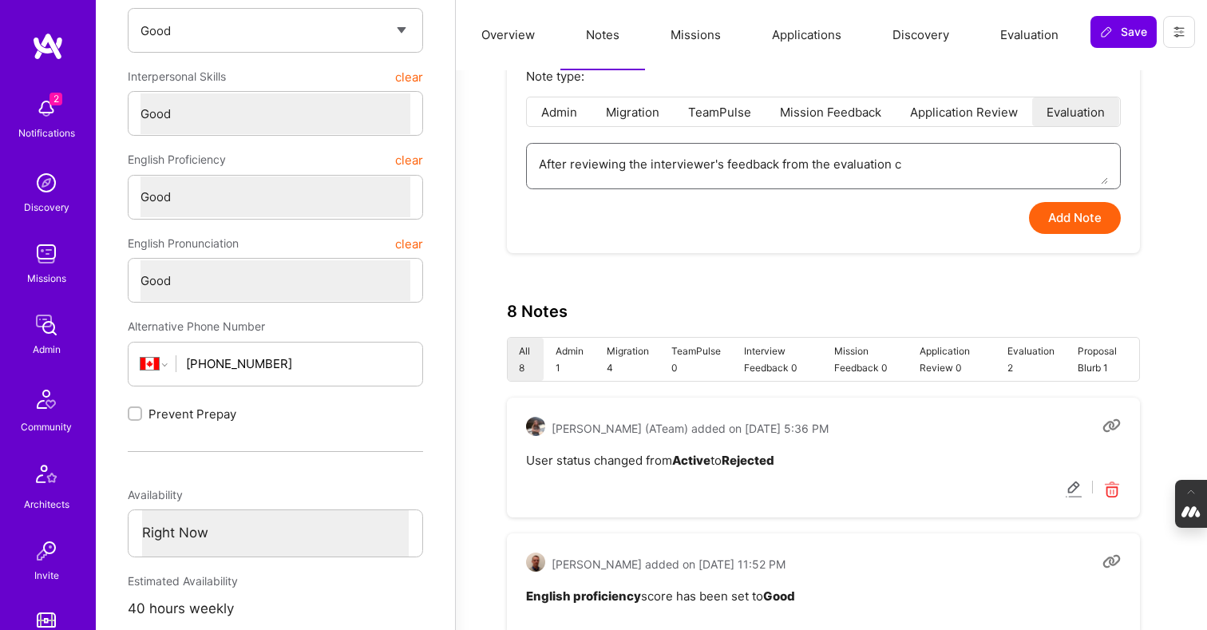
type textarea "After reviewing the interviewer's feedback from the evaluation ca"
type textarea "x"
type textarea "After reviewing the interviewer's feedback from the evaluation cal"
type textarea "x"
type textarea "After reviewing the interviewer's feedback from the evaluation call"
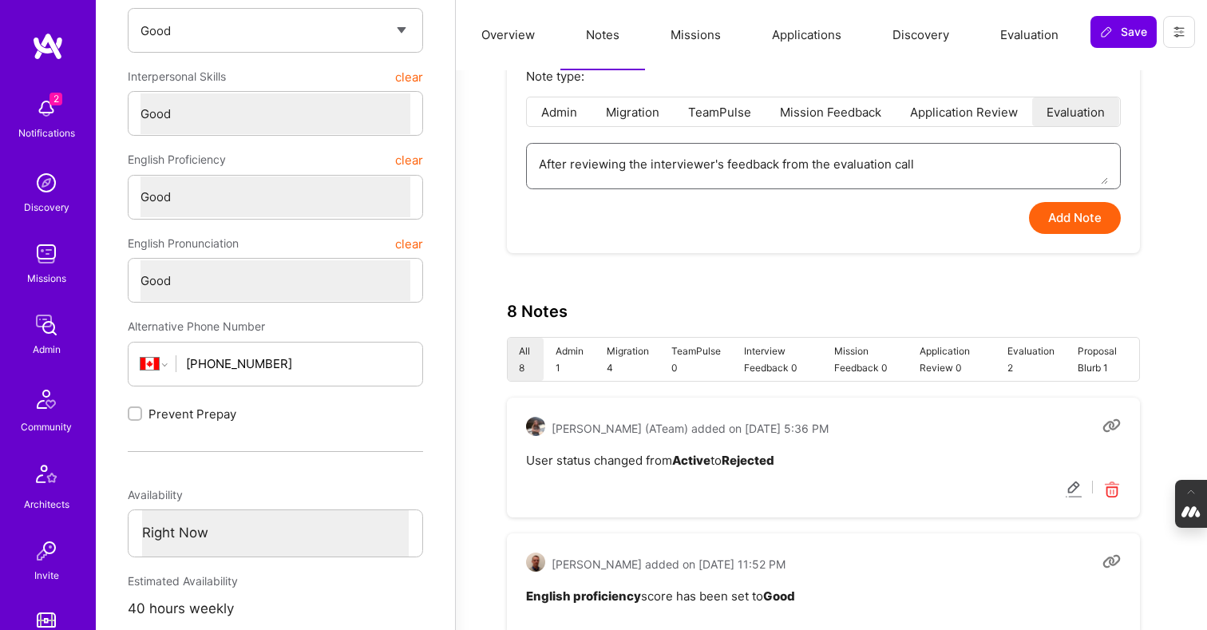
drag, startPoint x: 932, startPoint y: 167, endPoint x: 651, endPoint y: 168, distance: 281.0
click at [651, 168] on textarea "After reviewing the interviewer's feedback from the evaluation call" at bounding box center [823, 164] width 569 height 41
type textarea "x"
type textarea "After reviewing the e"
type textarea "x"
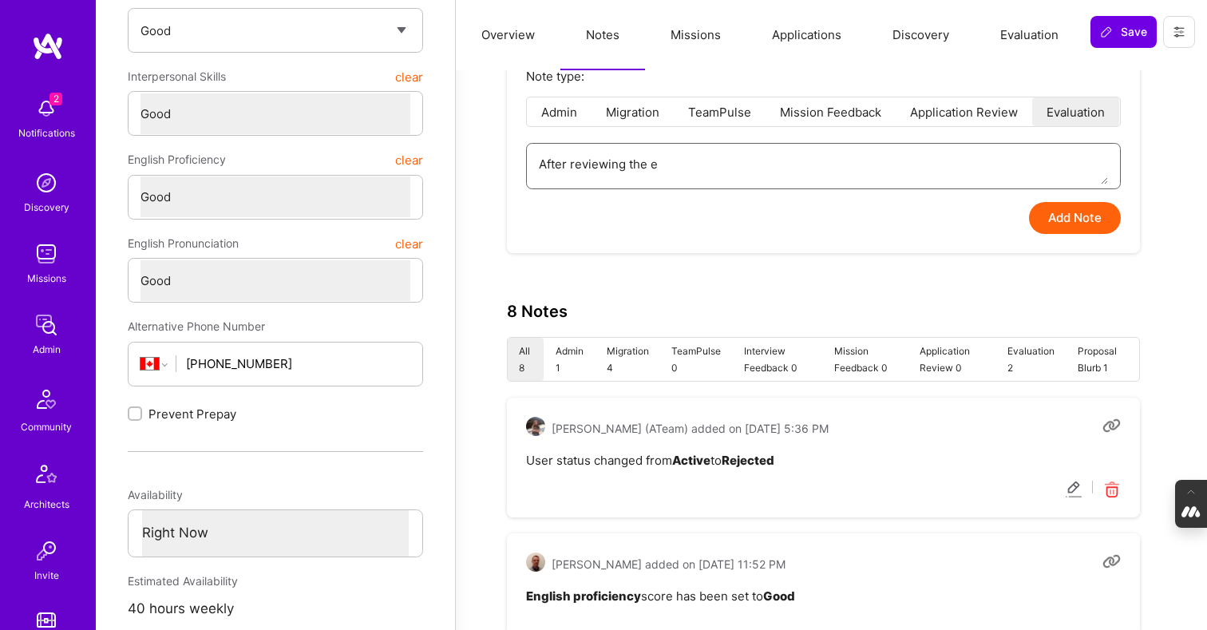
type textarea "After reviewing the ev"
type textarea "x"
type textarea "After reviewing the eva"
type textarea "x"
type textarea "After reviewing the eval"
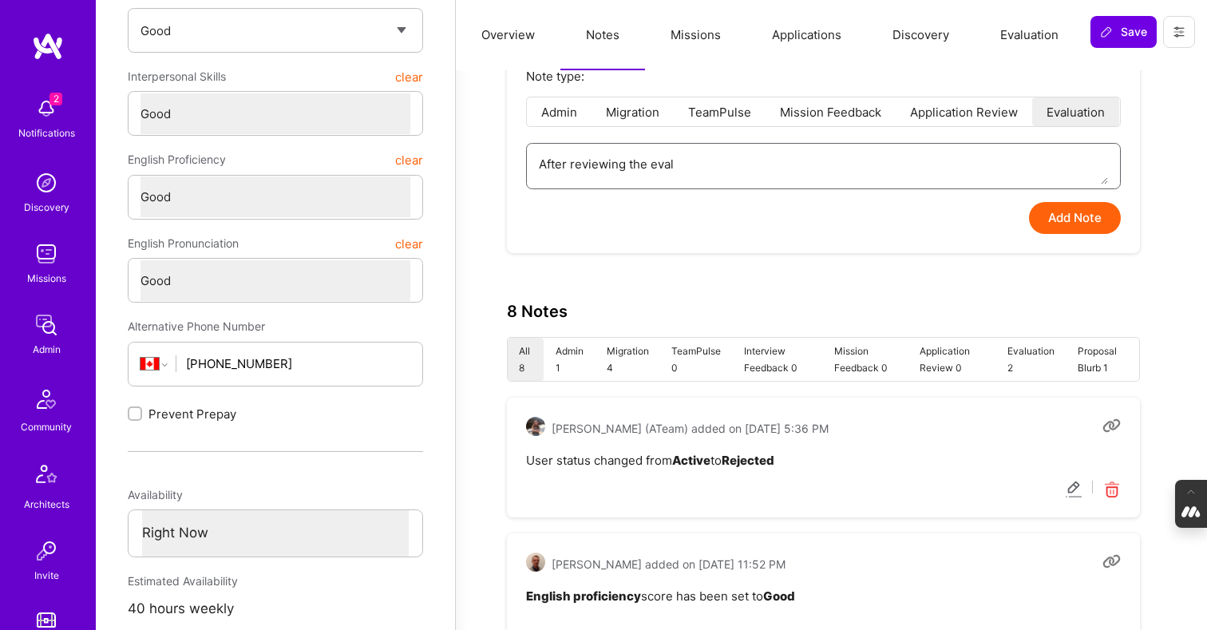
type textarea "x"
type textarea "After reviewing the evalu"
type textarea "x"
type textarea "After reviewing the evalua"
type textarea "x"
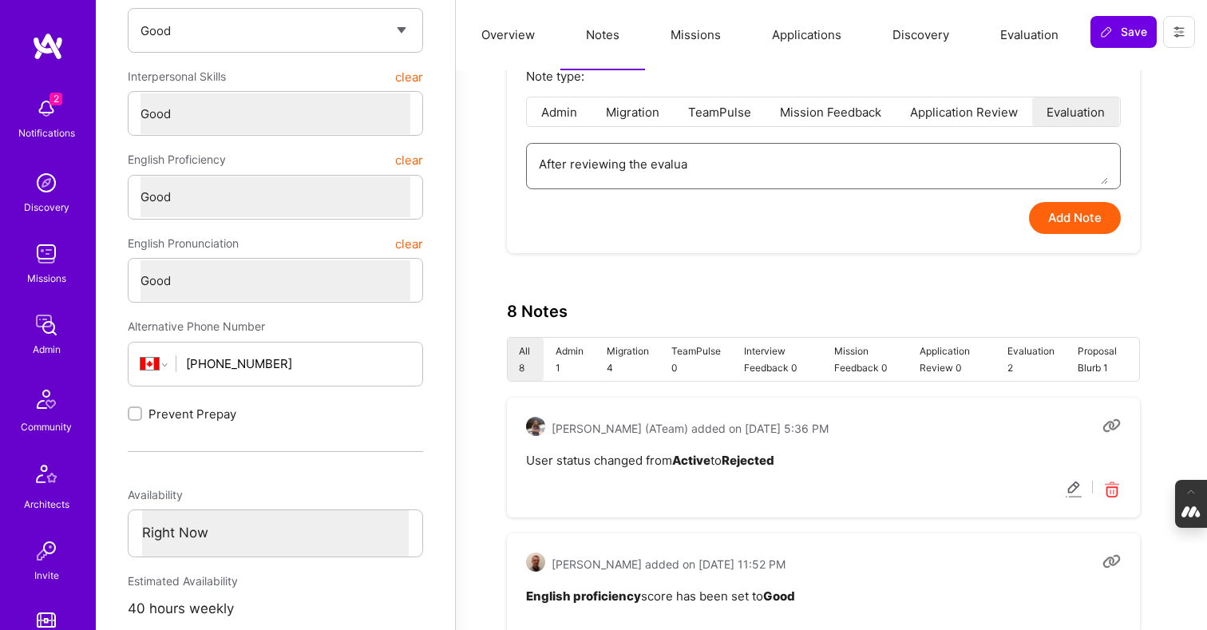
type textarea "After reviewing the evaluan"
type textarea "x"
type textarea "After reviewing the evalua"
type textarea "x"
type textarea "After reviewing the evaluai"
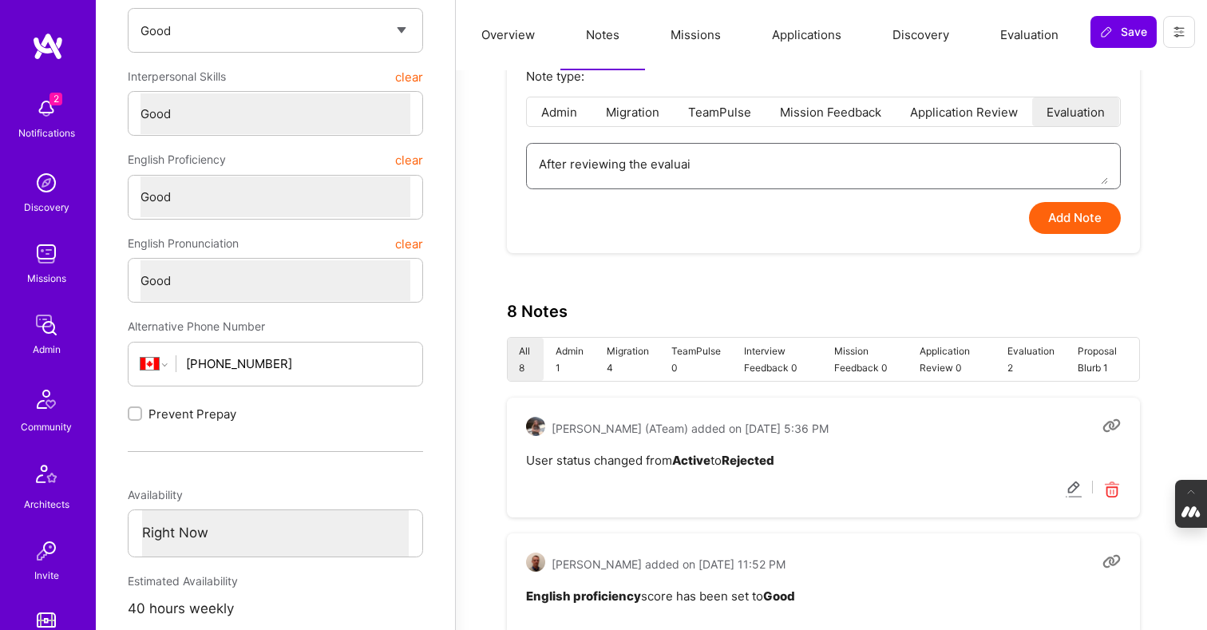
type textarea "x"
type textarea "After reviewing the evaluaio"
type textarea "x"
type textarea "After reviewing the evaluaion"
type textarea "x"
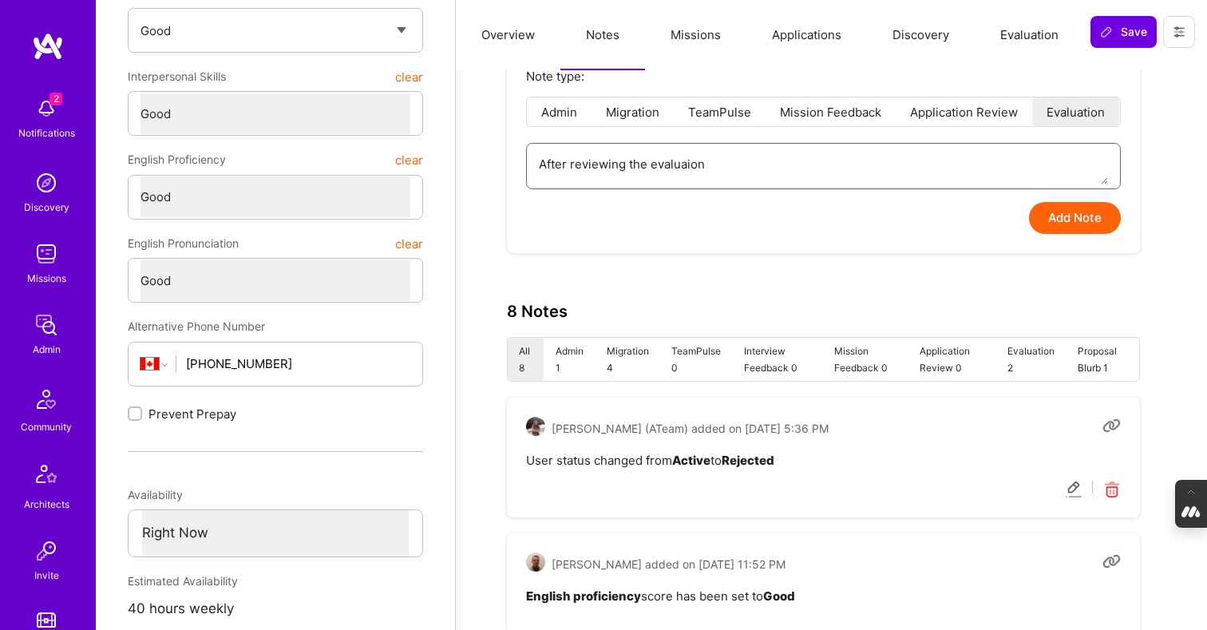
type textarea "After reviewing the evaluaio"
type textarea "x"
type textarea "After reviewing the evaluai"
type textarea "x"
type textarea "After reviewing the evalua"
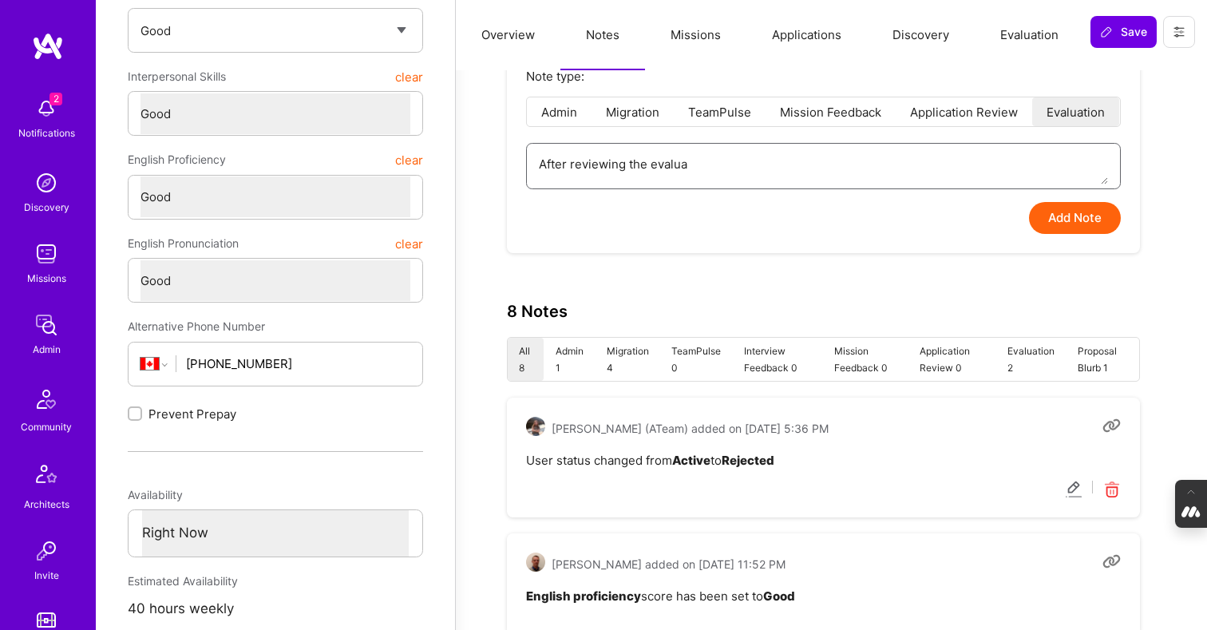
type textarea "x"
type textarea "After reviewing the evaluat"
type textarea "x"
type textarea "After reviewing the evaluati"
type textarea "x"
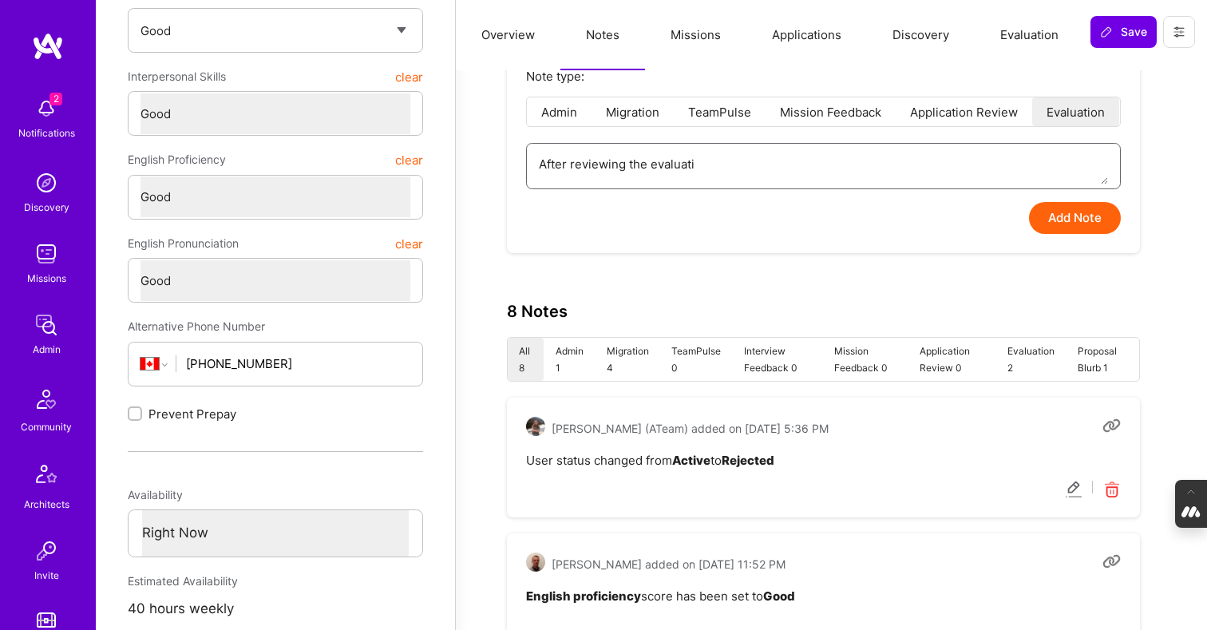
type textarea "After reviewing the evaluatio"
type textarea "x"
type textarea "After reviewing the evaluation"
type textarea "x"
type textarea "After reviewing the evaluation"
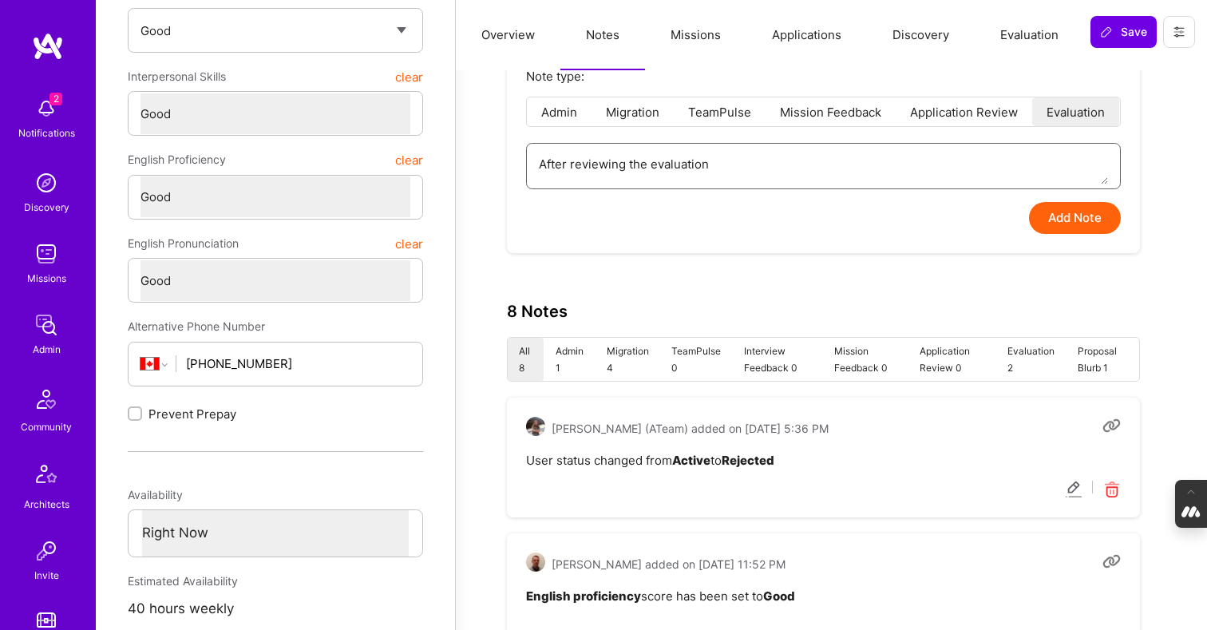
type textarea "x"
type textarea "After reviewing the evaluation f"
type textarea "x"
type textarea "After reviewing the evaluation fe"
type textarea "x"
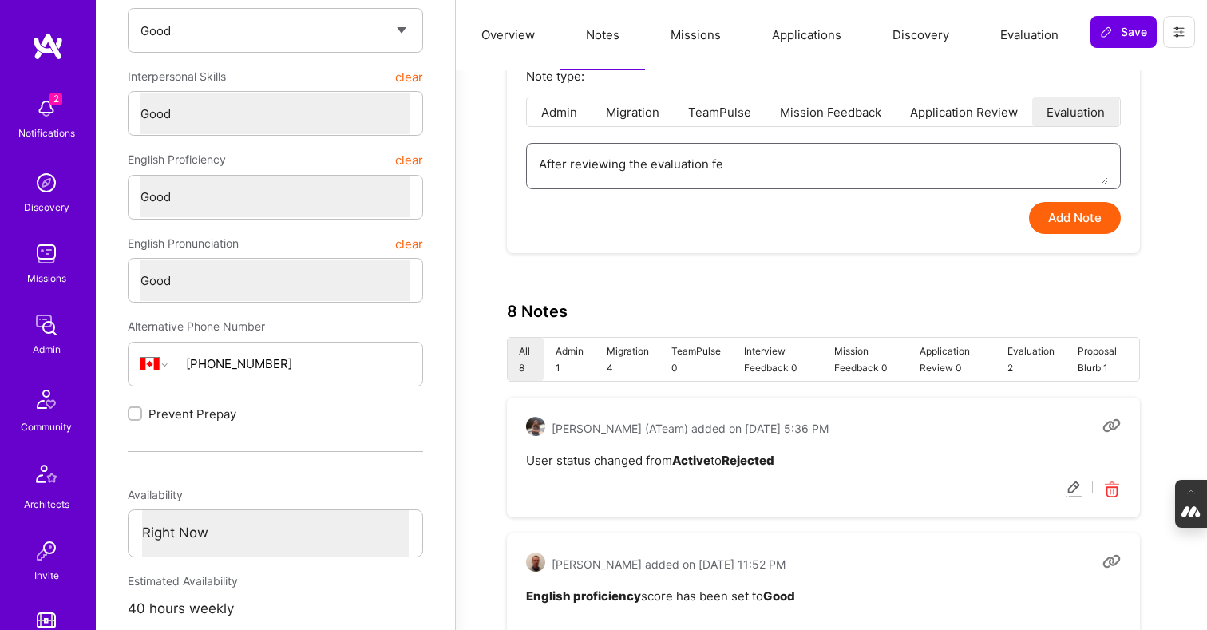
type textarea "After reviewing the evaluation fee"
type textarea "x"
type textarea "After reviewing the evaluation feed"
type textarea "x"
type textarea "After reviewing the evaluation feedb"
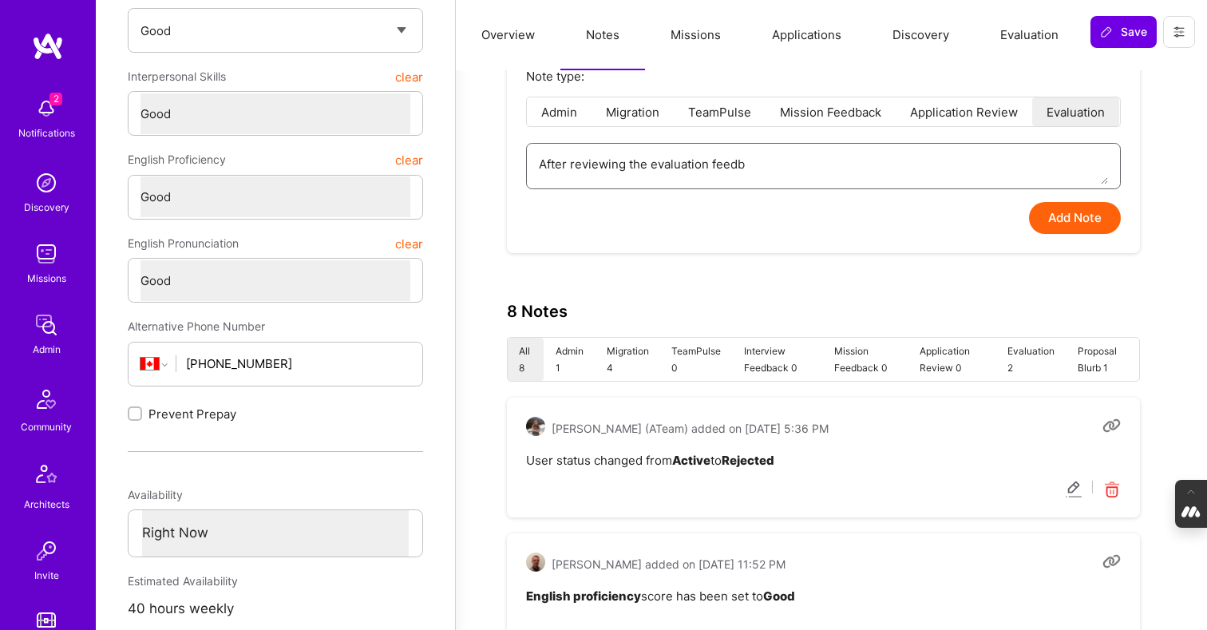
type textarea "x"
type textarea "After reviewing the evaluation feedba"
type textarea "x"
type textarea "After reviewing the evaluation feedback"
type textarea "x"
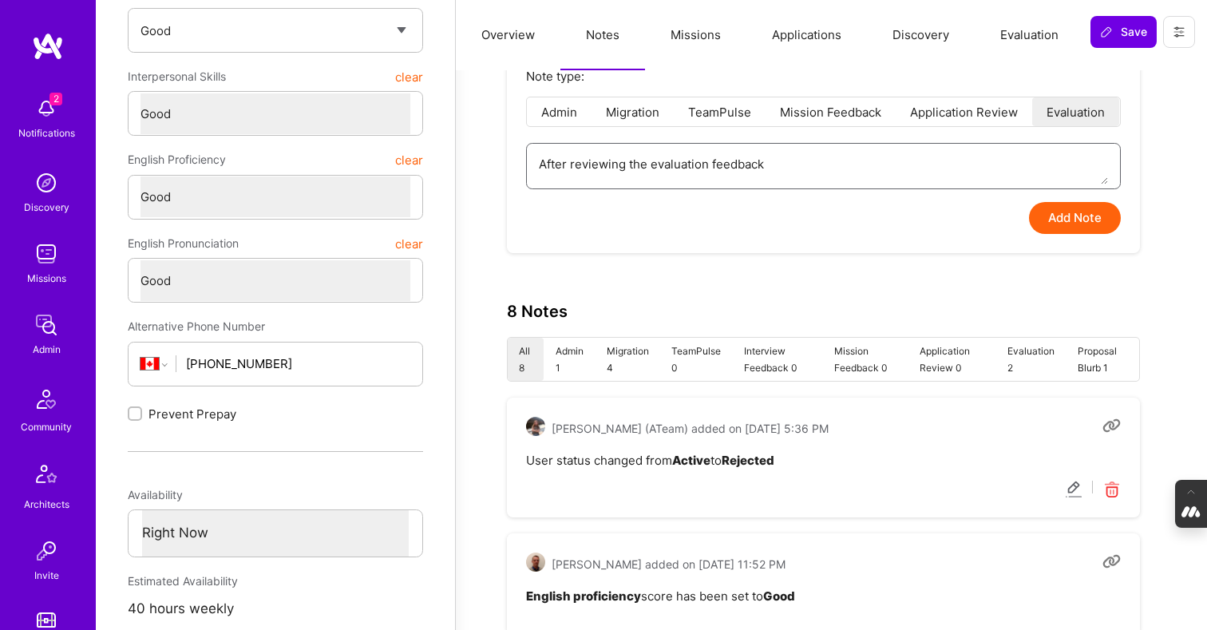
type textarea "After reviewing the evaluation feedback"
type textarea "x"
type textarea "After reviewing the evaluation feedback f"
type textarea "x"
type textarea "After reviewing the evaluation feedback fo"
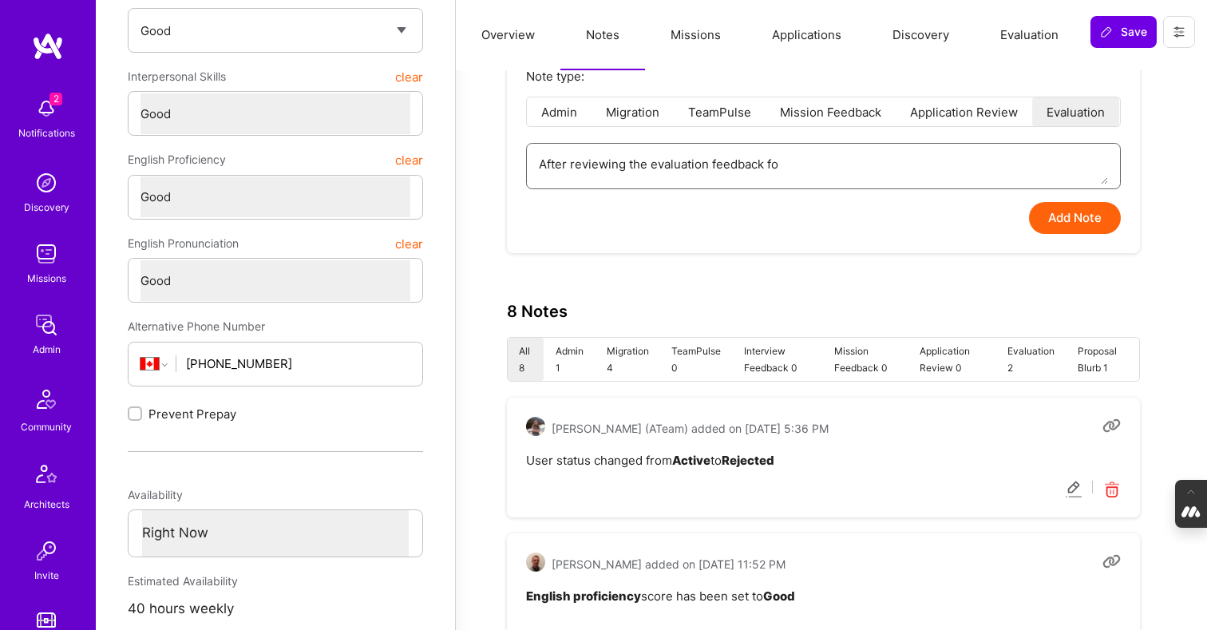
type textarea "x"
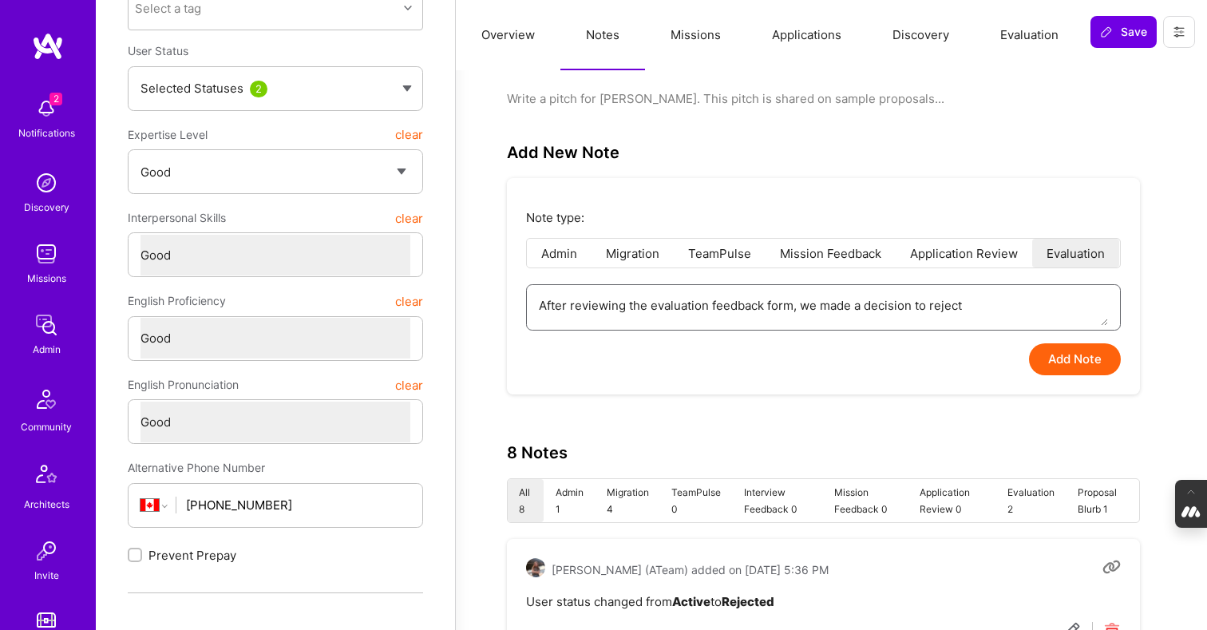
scroll to position [208, 0]
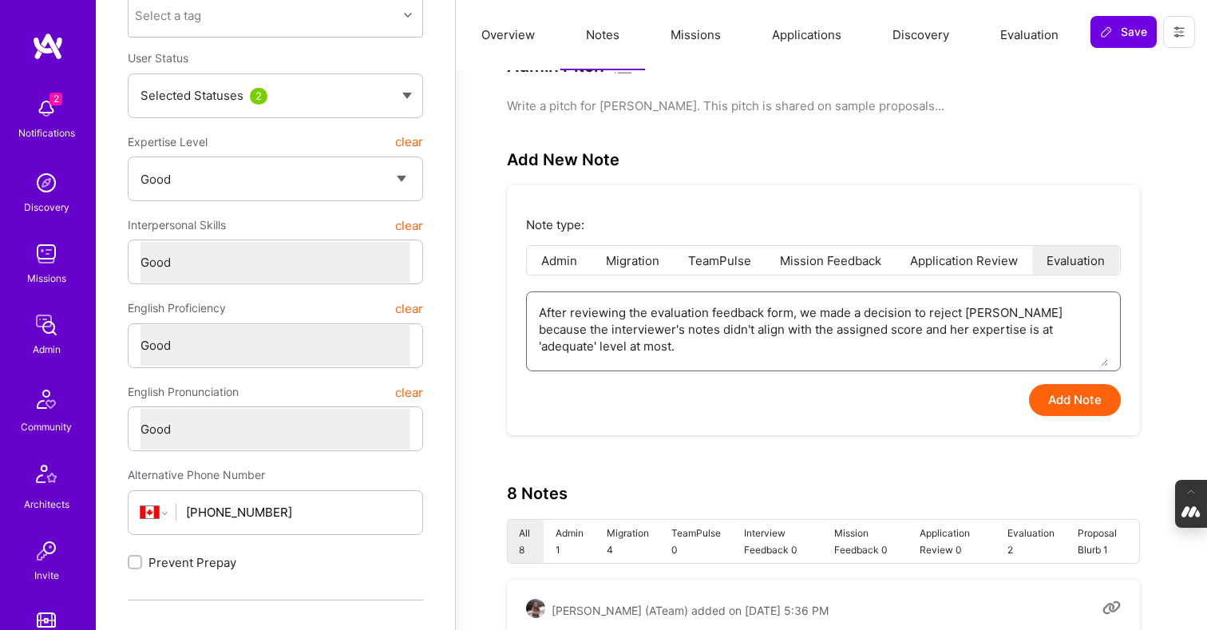
click at [848, 333] on textarea "After reviewing the evaluation feedback form, we made a decision to reject [PER…" at bounding box center [823, 329] width 569 height 74
click at [746, 358] on textarea "After reviewing the evaluation feedback form, we made a decision to reject [PER…" at bounding box center [823, 329] width 569 height 74
click at [1076, 398] on button "Add Note" at bounding box center [1075, 400] width 92 height 32
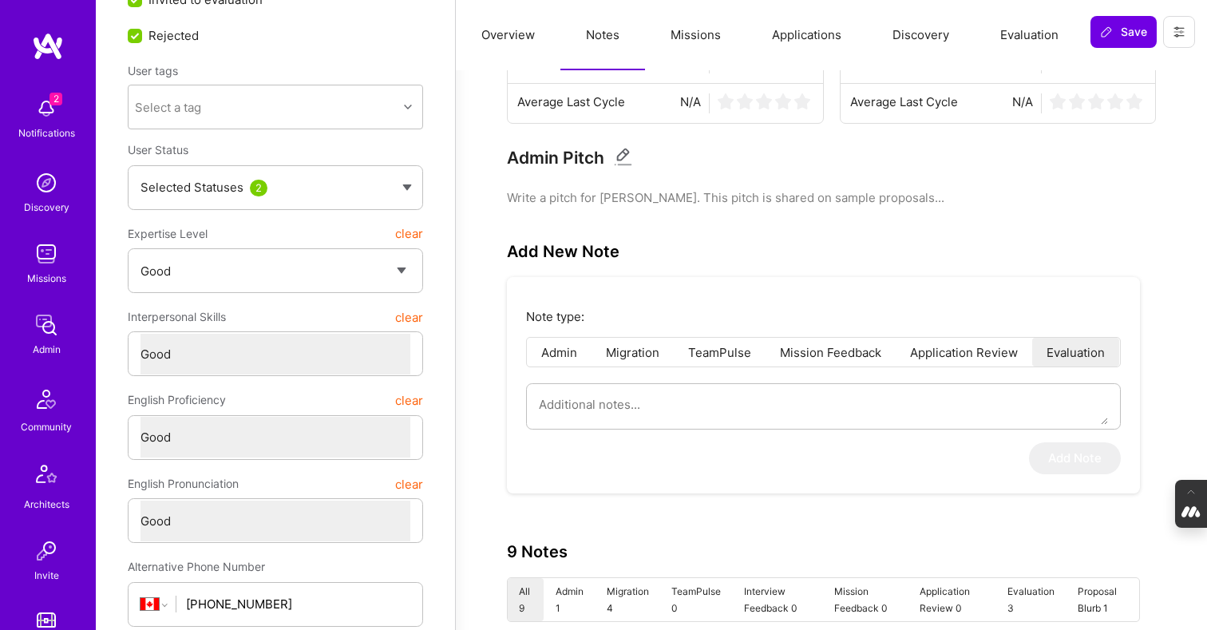
scroll to position [0, 0]
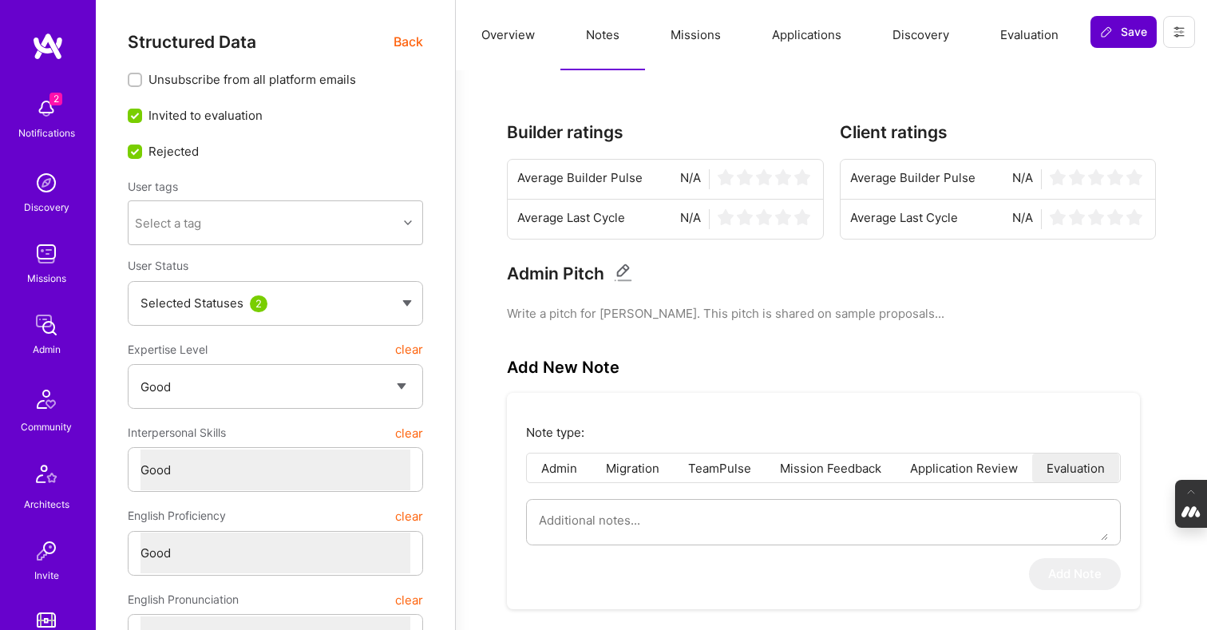
click at [1122, 29] on span "Save" at bounding box center [1123, 32] width 47 height 16
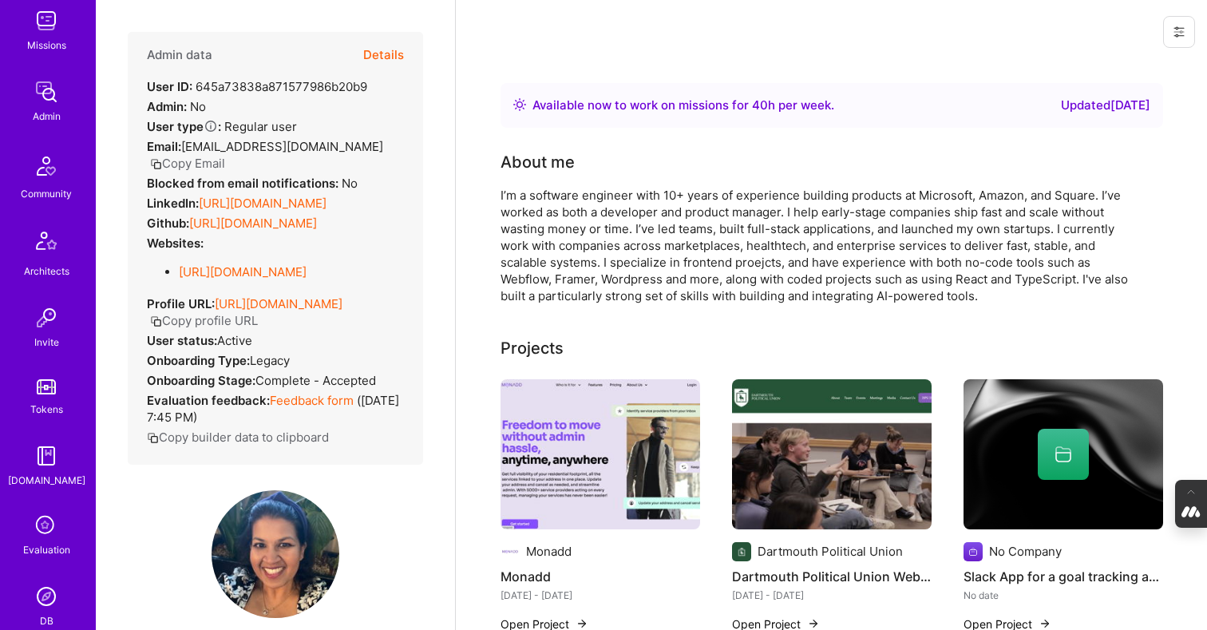
scroll to position [235, 0]
click at [42, 518] on icon at bounding box center [46, 524] width 30 height 30
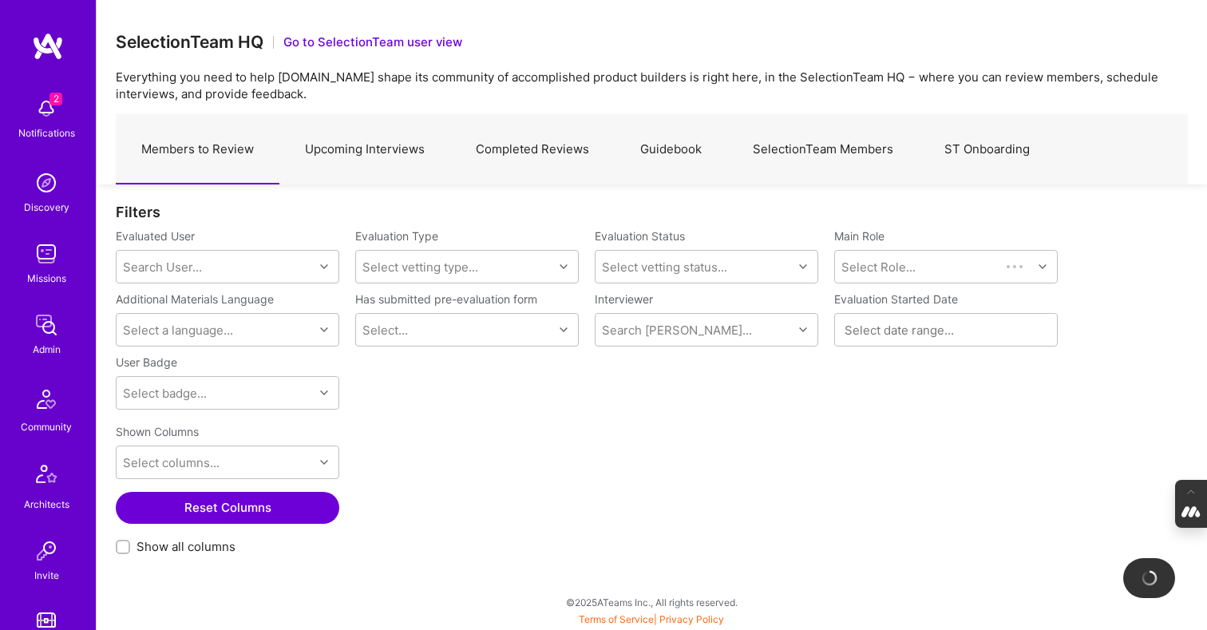
click at [687, 153] on link "Guidebook" at bounding box center [671, 149] width 113 height 69
